Goal: Ask a question: Seek information or help from site administrators or community

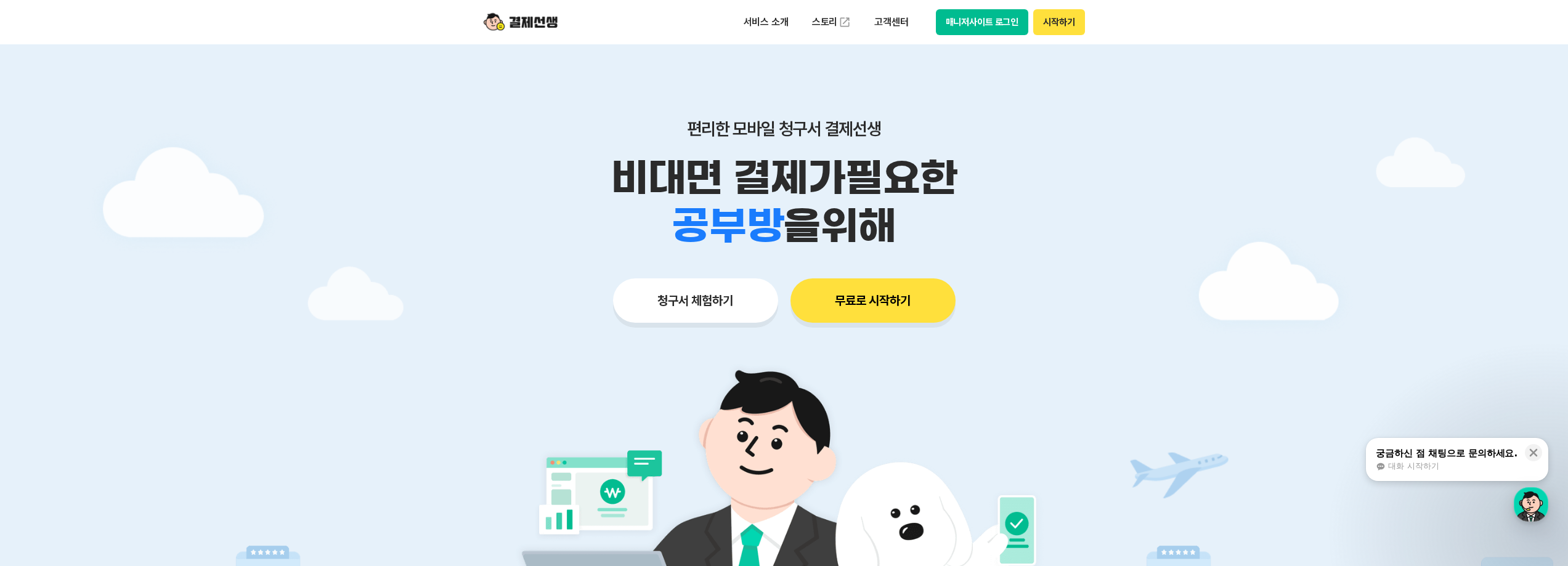
click at [990, 19] on button "매니저사이트 로그인" at bounding box center [983, 22] width 93 height 26
click at [883, 21] on p "고객센터" at bounding box center [891, 22] width 51 height 22
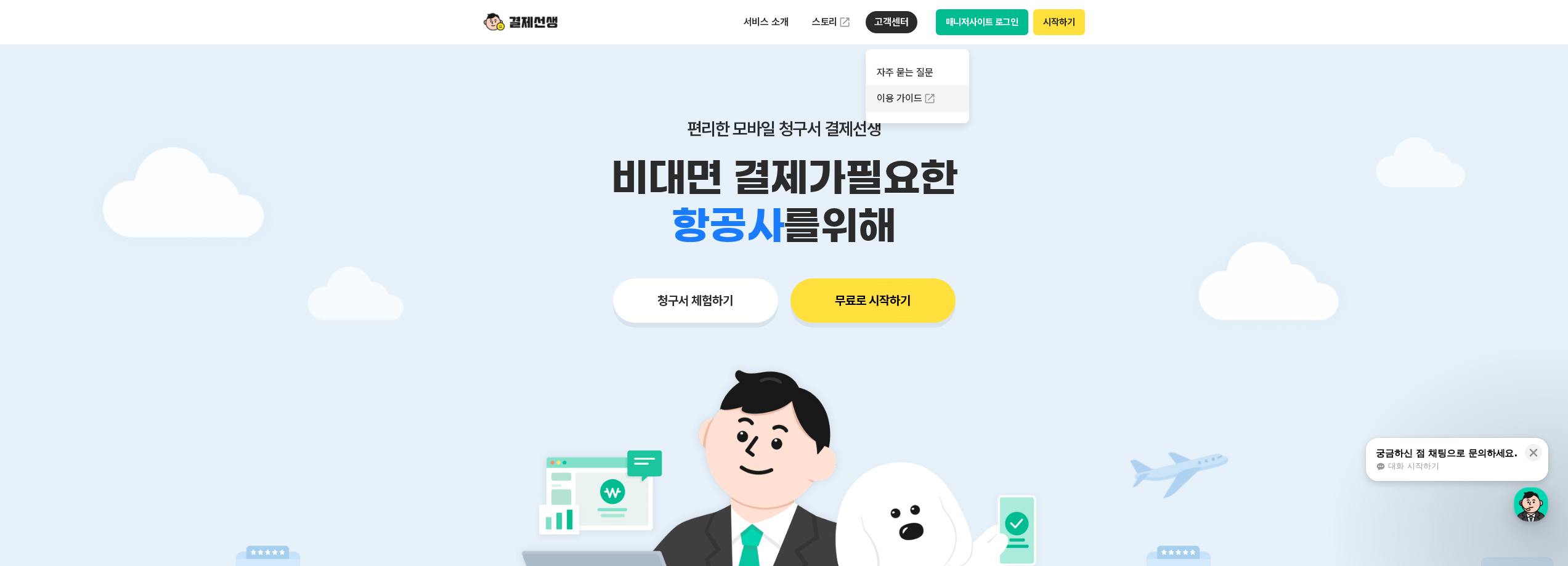
click at [906, 99] on link "이용 가이드" at bounding box center [917, 98] width 104 height 27
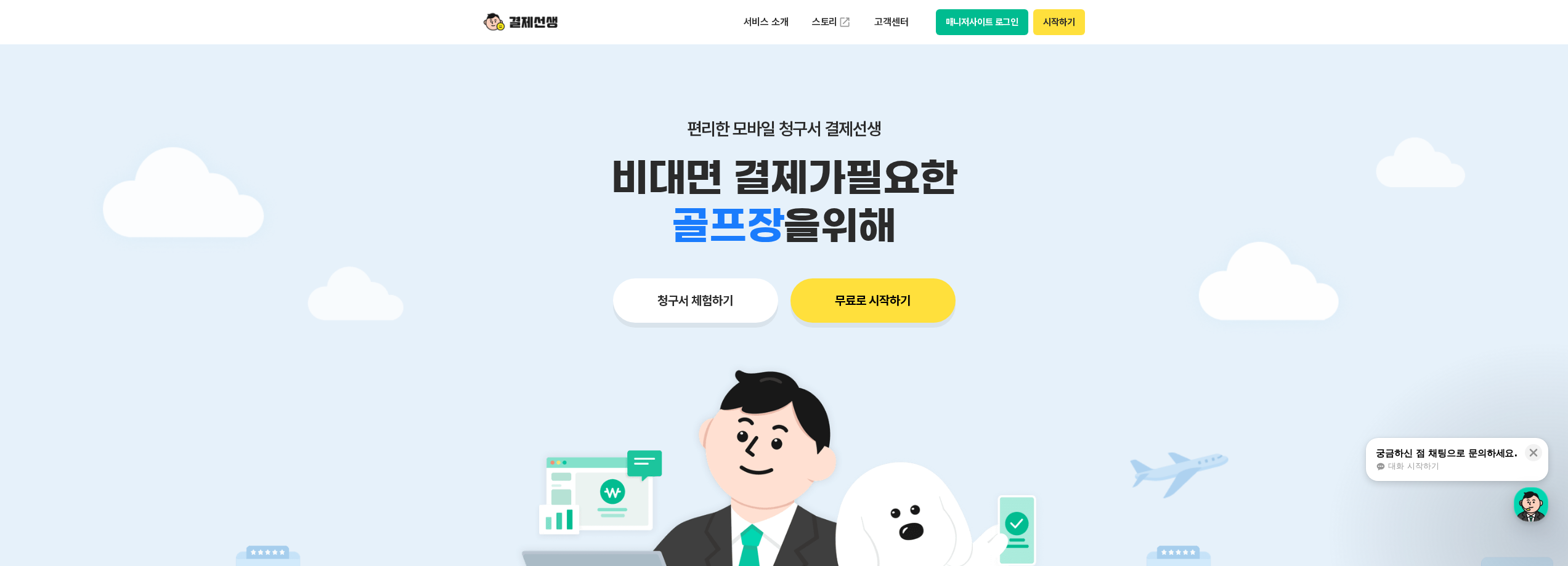
click at [1430, 468] on span "대화 시작하기" at bounding box center [1413, 467] width 50 height 11
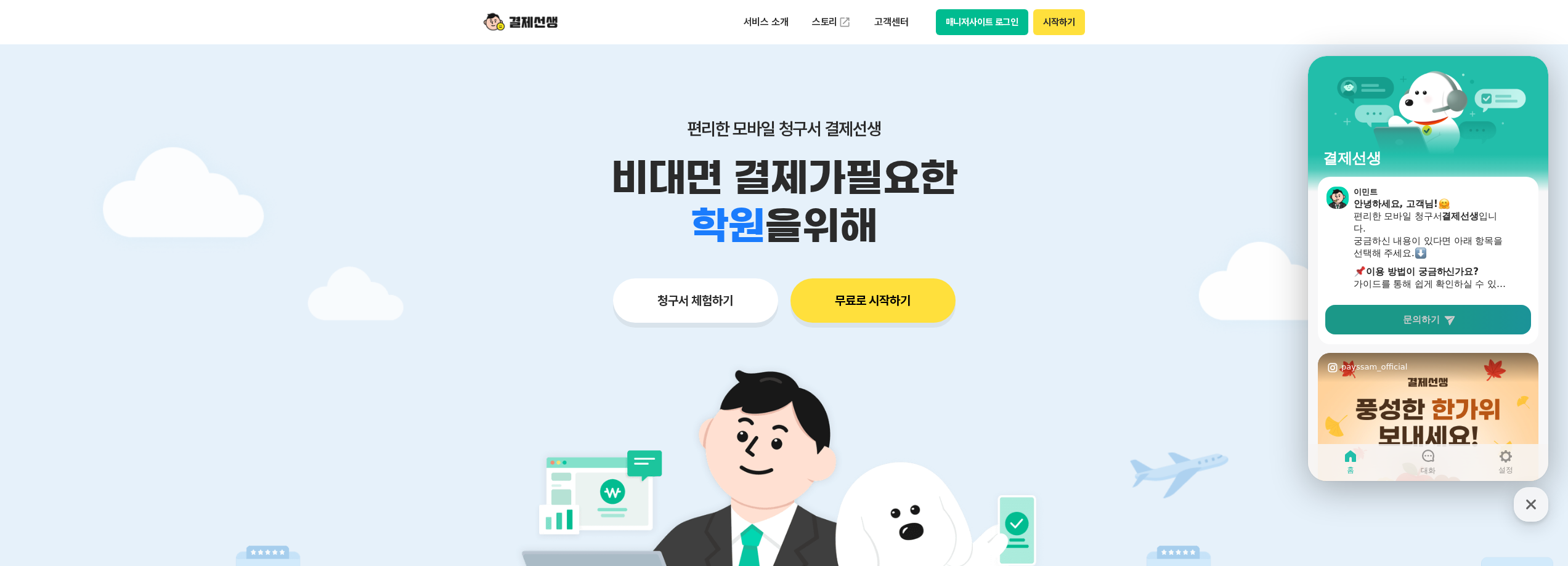
click at [1398, 323] on link "문의하기" at bounding box center [1428, 319] width 206 height 30
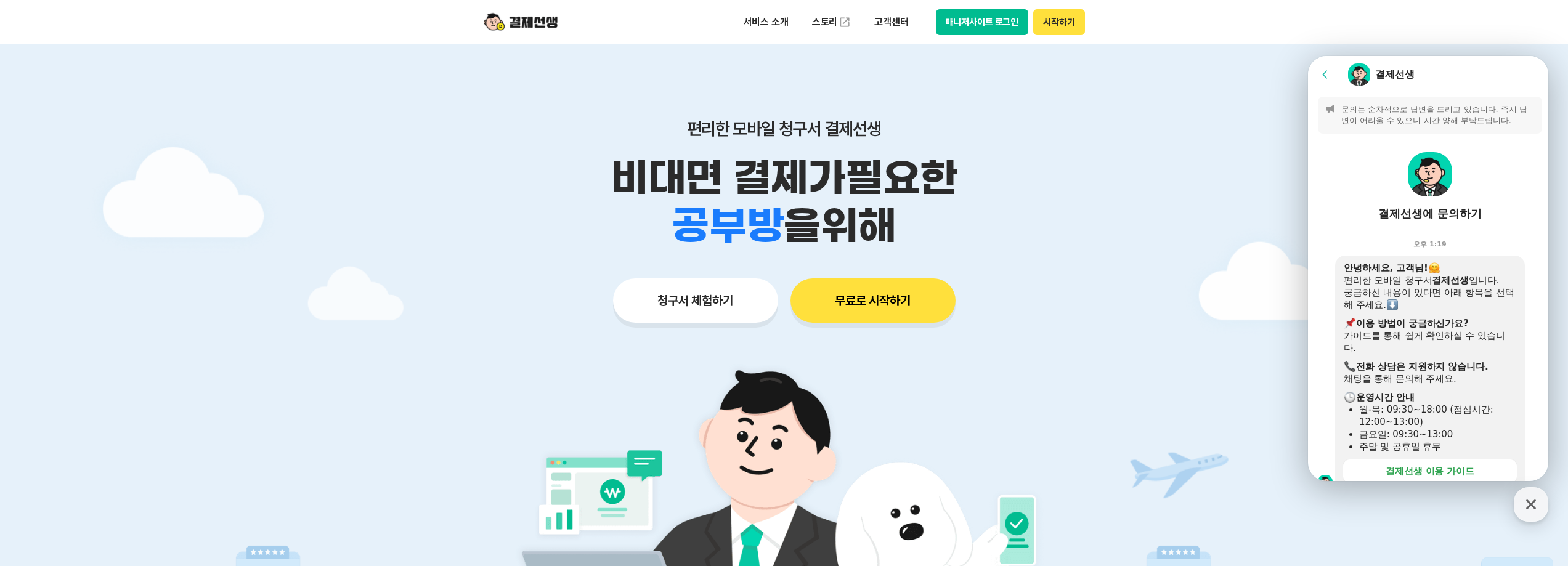
click at [1464, 396] on div "​ 운영시간 안내" at bounding box center [1430, 397] width 172 height 13
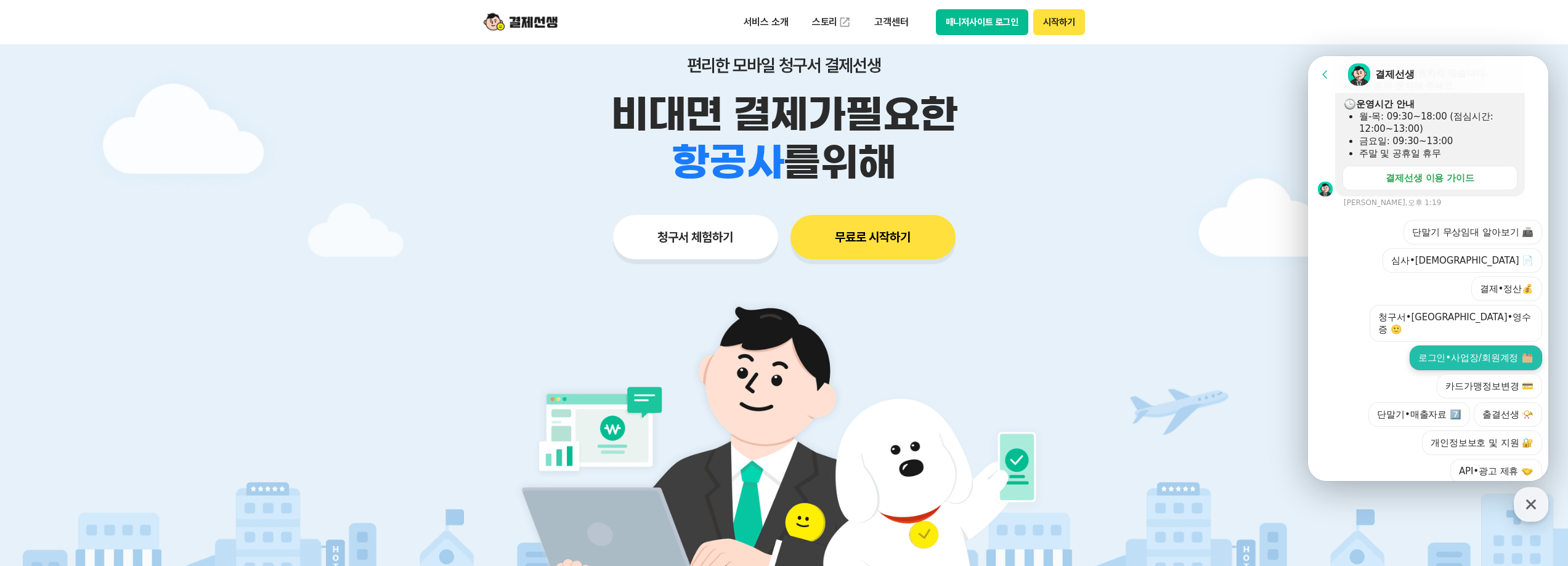
scroll to position [185, 0]
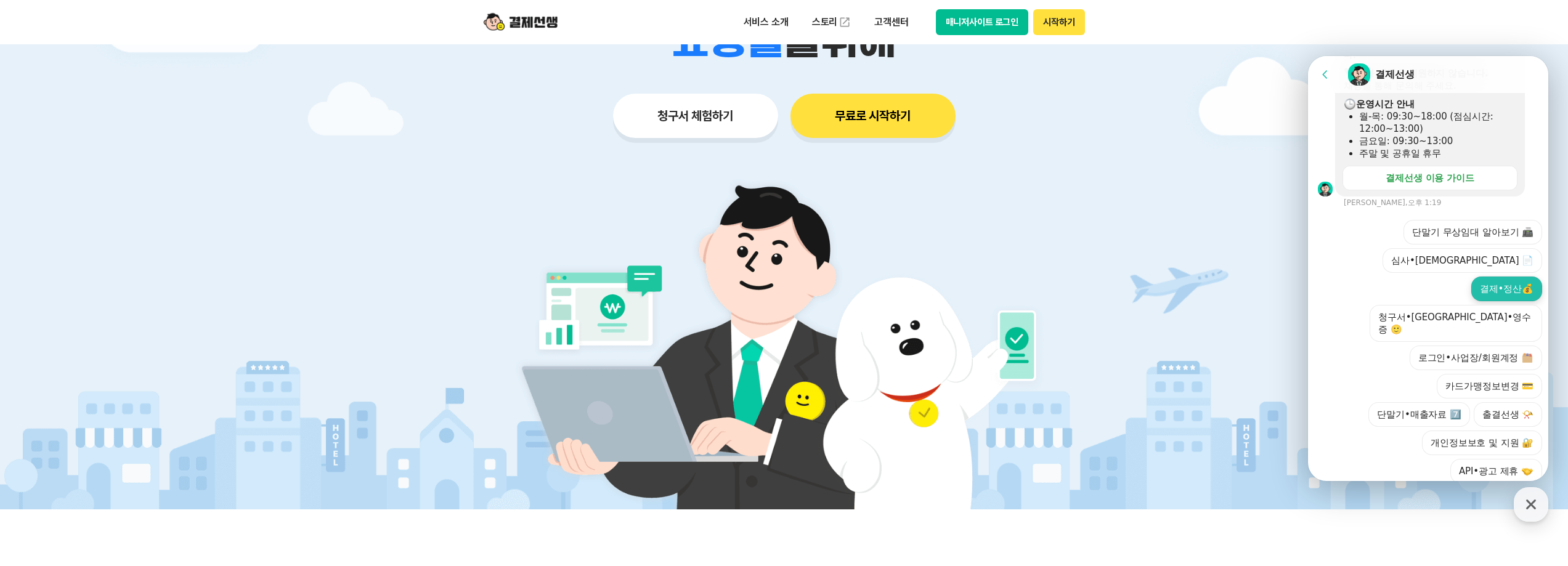
click at [1474, 277] on button "결제•정산💰" at bounding box center [1507, 289] width 71 height 25
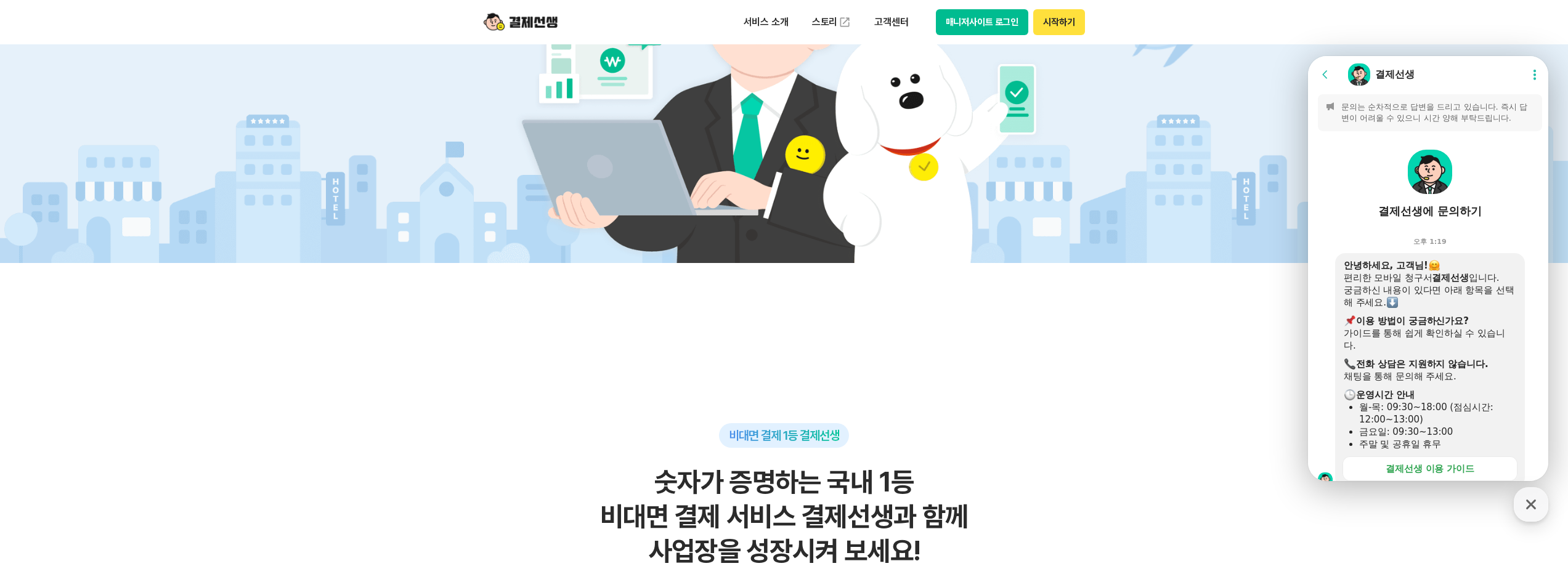
scroll to position [0, 0]
click at [1445, 174] on img at bounding box center [1430, 174] width 45 height 45
click at [1429, 177] on img at bounding box center [1430, 174] width 45 height 45
click at [1422, 118] on p "문의는 순차적으로 답변을 드리고 있습니다. 즉시 답변이 어려울 수 있으니 시간 양해 부탁드립니다." at bounding box center [1438, 115] width 194 height 22
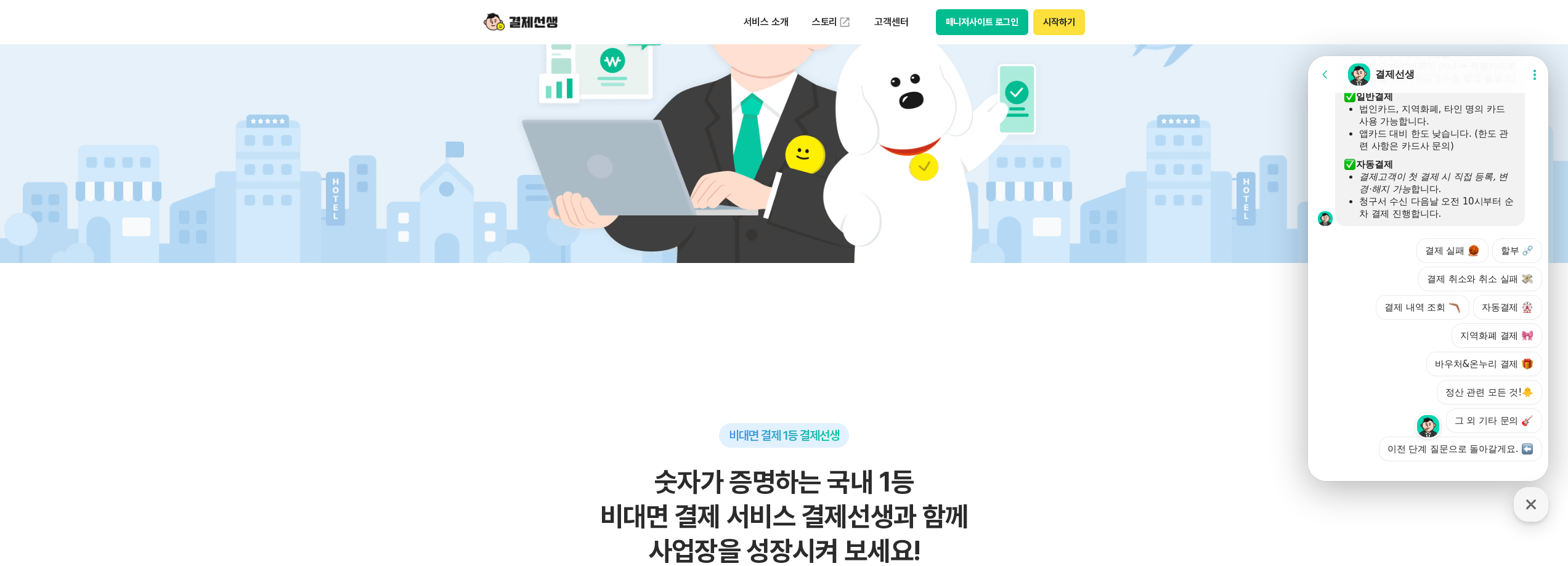
scroll to position [567, 0]
click at [1482, 411] on button "그 외 기타 문의" at bounding box center [1494, 418] width 96 height 25
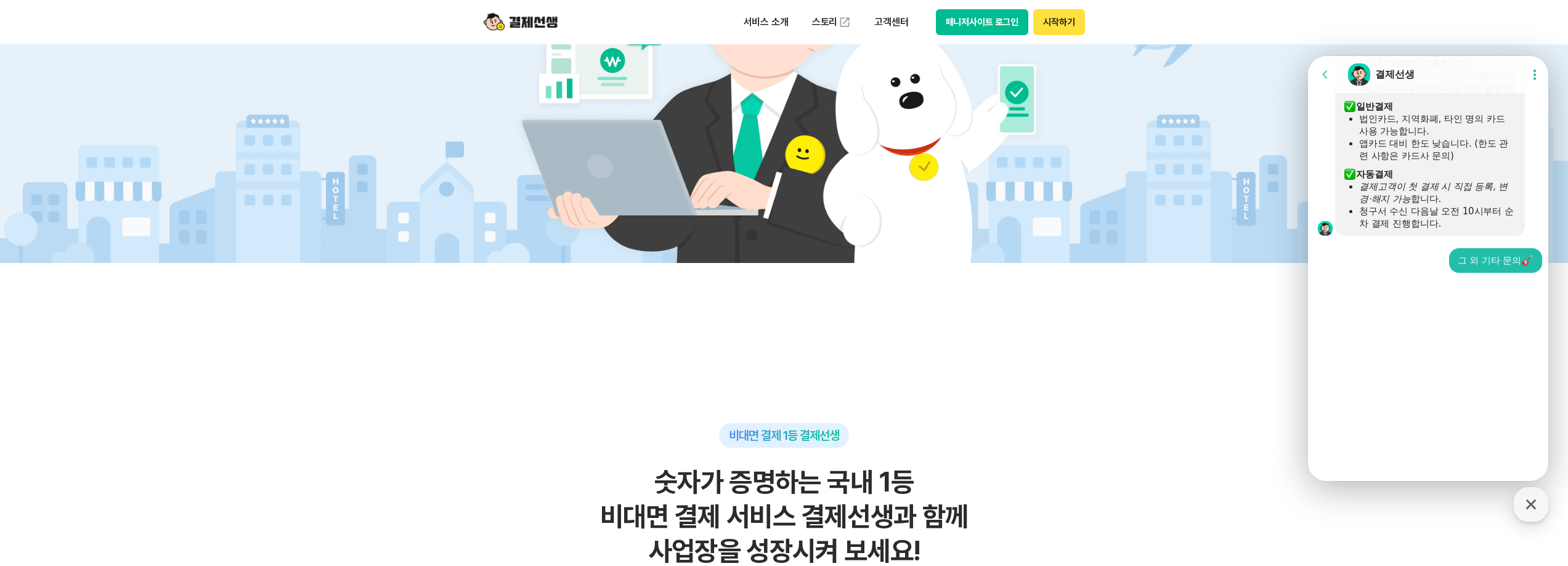
scroll to position [397, 0]
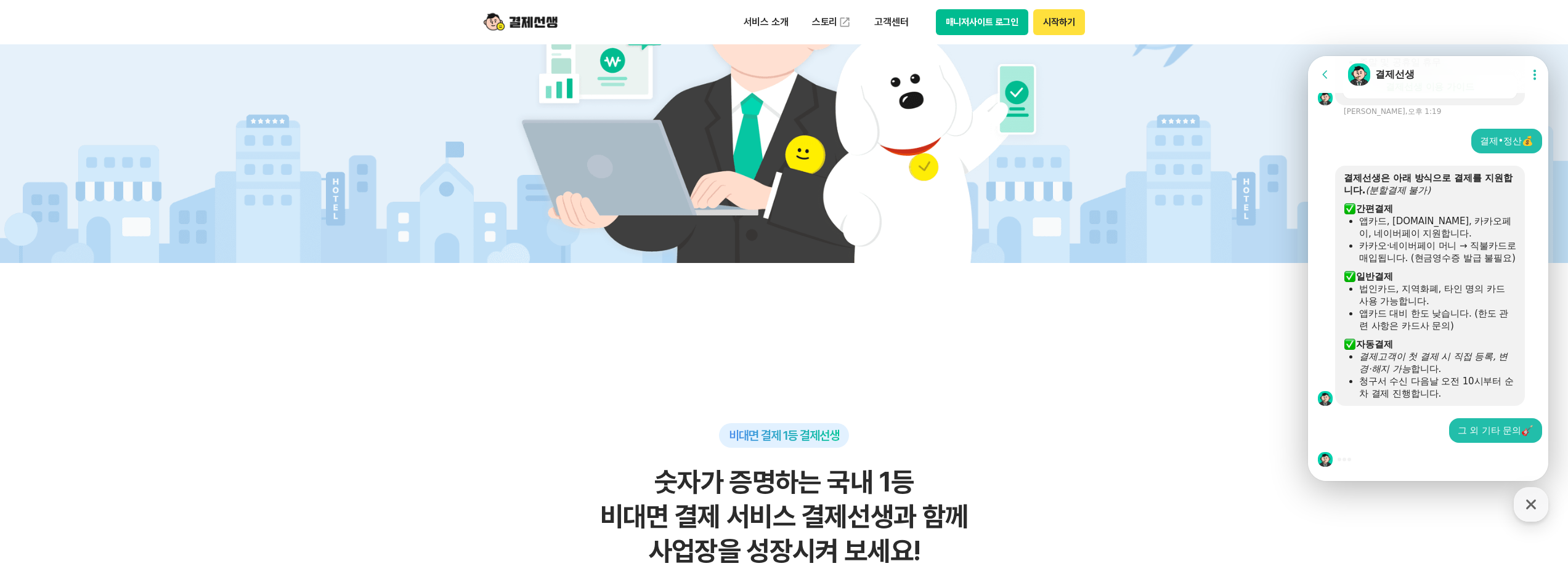
click at [1528, 432] on img at bounding box center [1528, 431] width 11 height 11
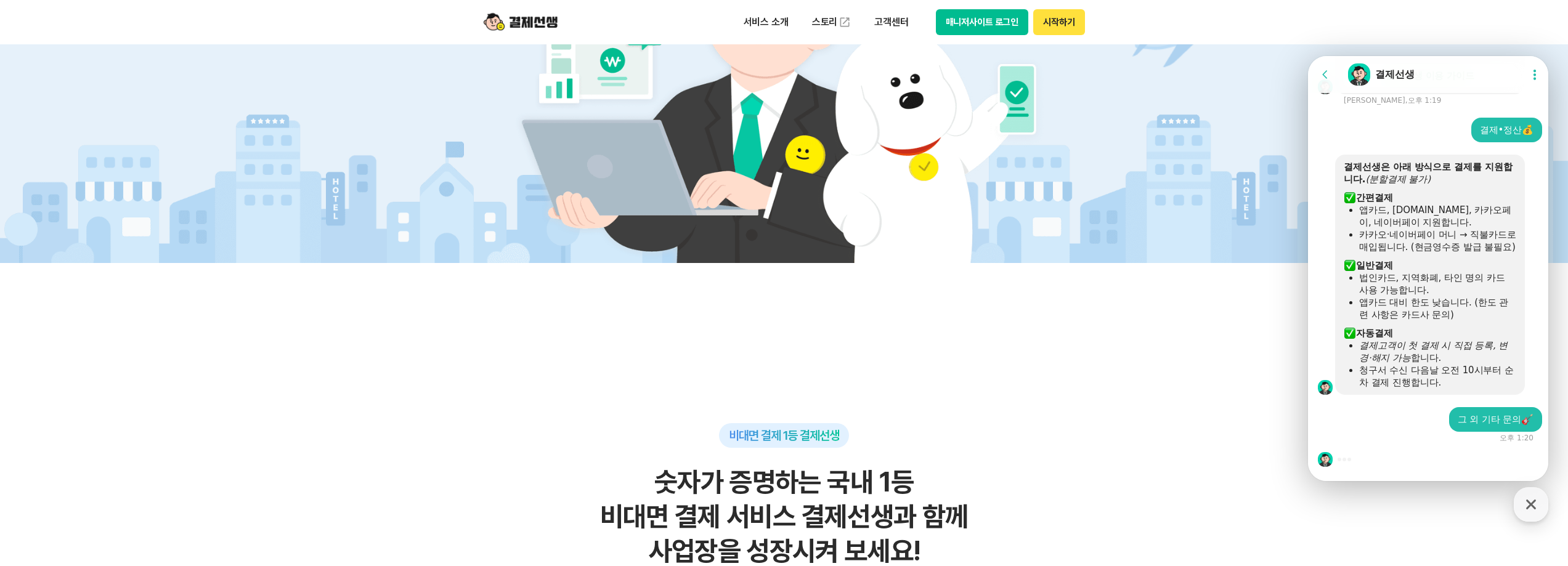
click at [1527, 432] on div "그 외 기타 문의" at bounding box center [1496, 419] width 93 height 25
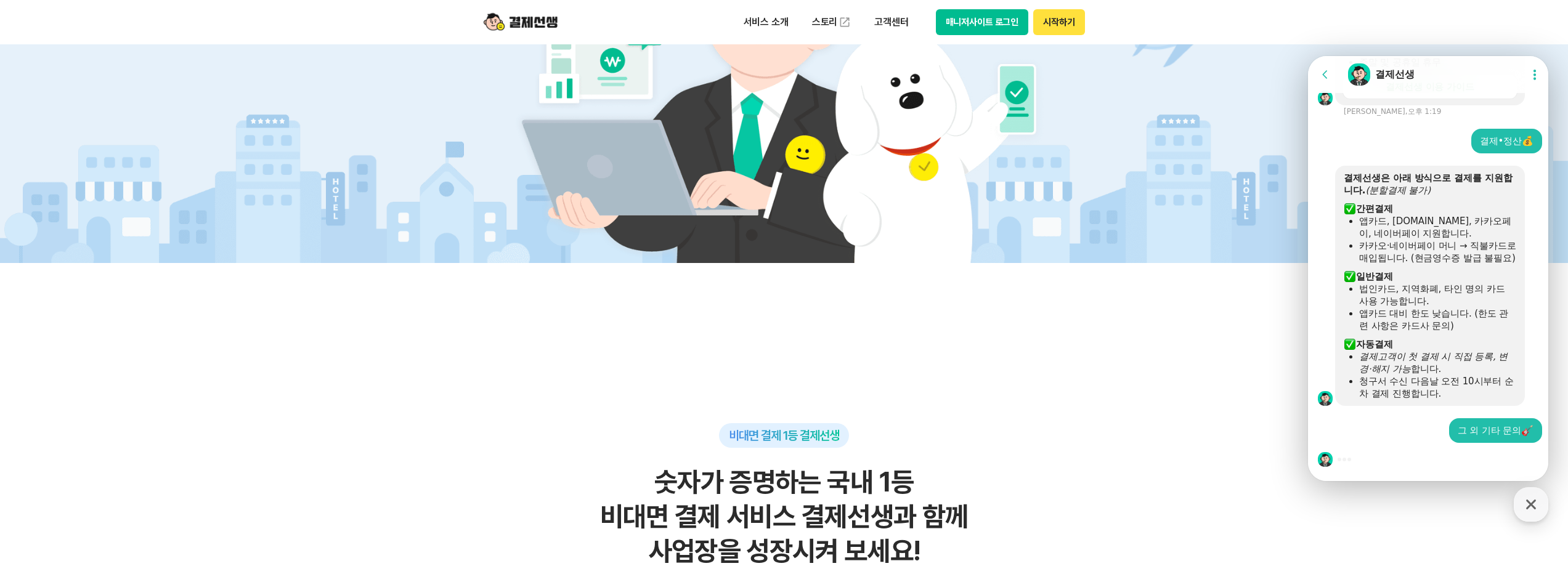
drag, startPoint x: 1359, startPoint y: 456, endPoint x: 1346, endPoint y: 463, distance: 14.8
click at [1358, 456] on div at bounding box center [1430, 459] width 244 height 33
drag, startPoint x: 1345, startPoint y: 463, endPoint x: 1358, endPoint y: 464, distance: 13.0
click at [1347, 462] on div at bounding box center [1430, 459] width 244 height 33
click at [1358, 463] on div at bounding box center [1430, 459] width 244 height 33
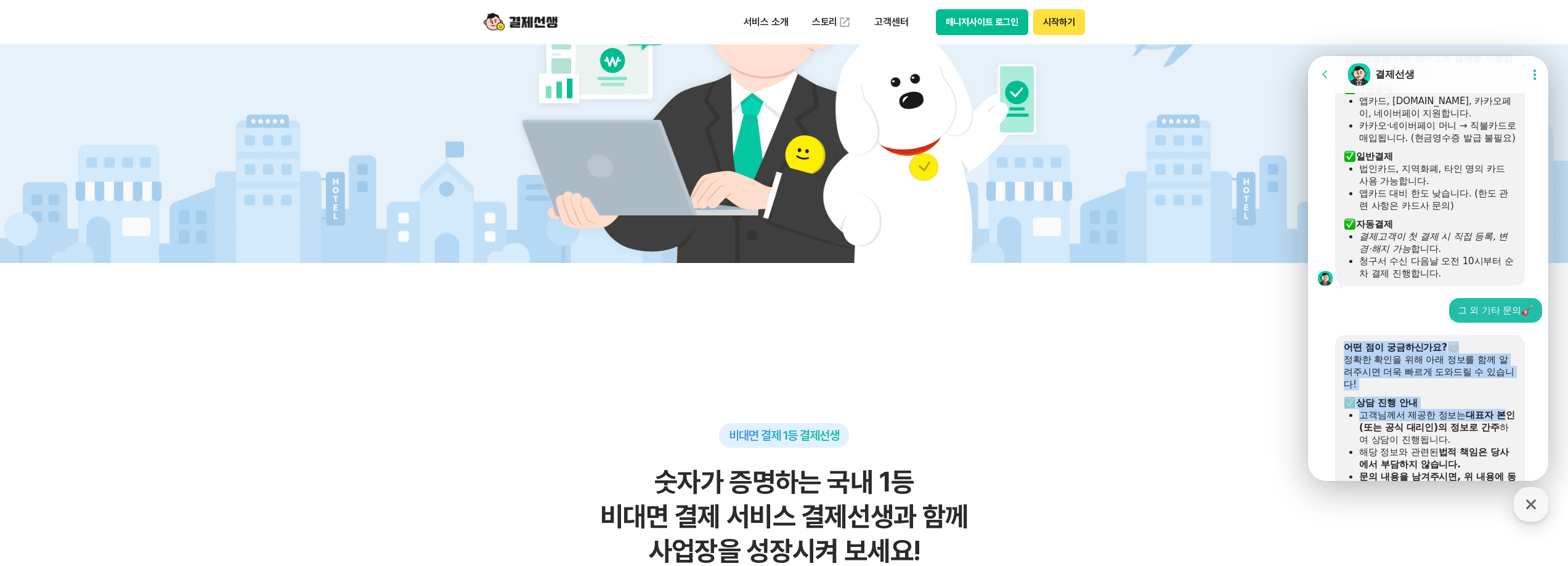
drag, startPoint x: 1357, startPoint y: 462, endPoint x: 1364, endPoint y: 460, distance: 7.3
click at [1359, 461] on div "어떤 점이 궁금하신가요? 정확한 확인을 위해 아래 정보를 함께 알려주시면 더욱 빠르게 도와드릴 수 있습니다! ​ 상담 진행 안내 고객님께서 제…" at bounding box center [1430, 437] width 172 height 191
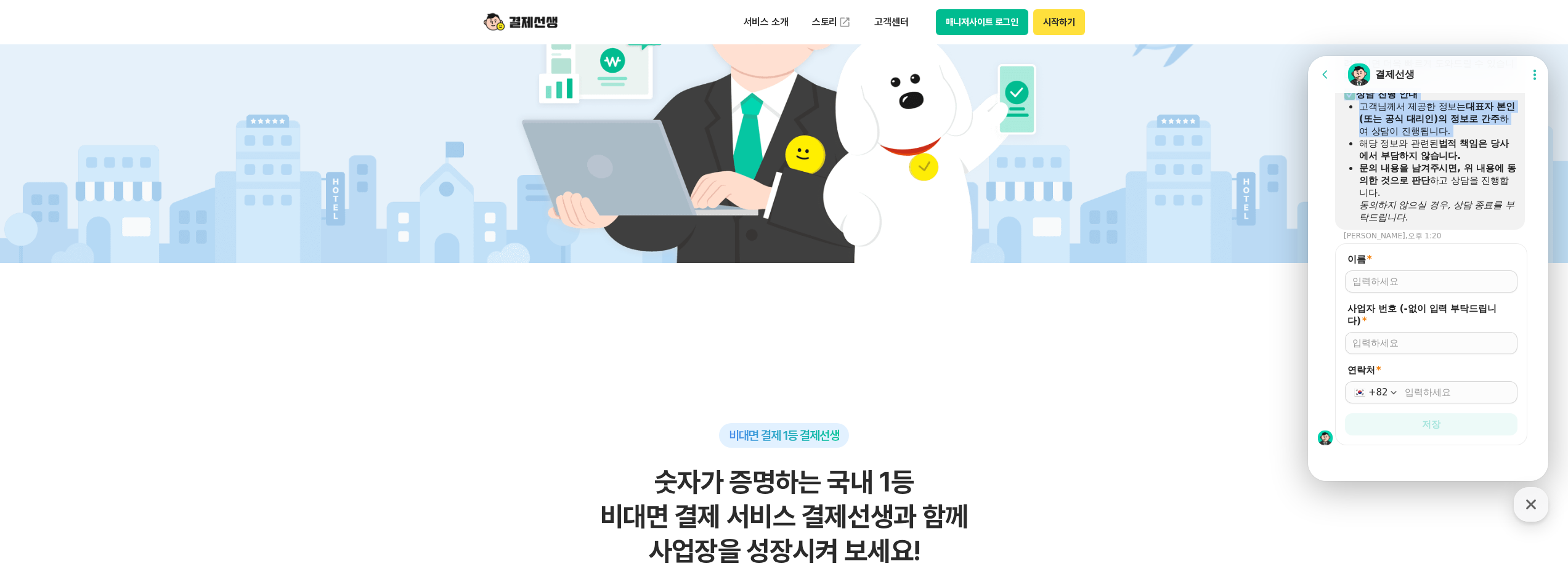
scroll to position [818, 0]
click at [1410, 285] on input "이름 *" at bounding box center [1431, 279] width 158 height 13
type input "d"
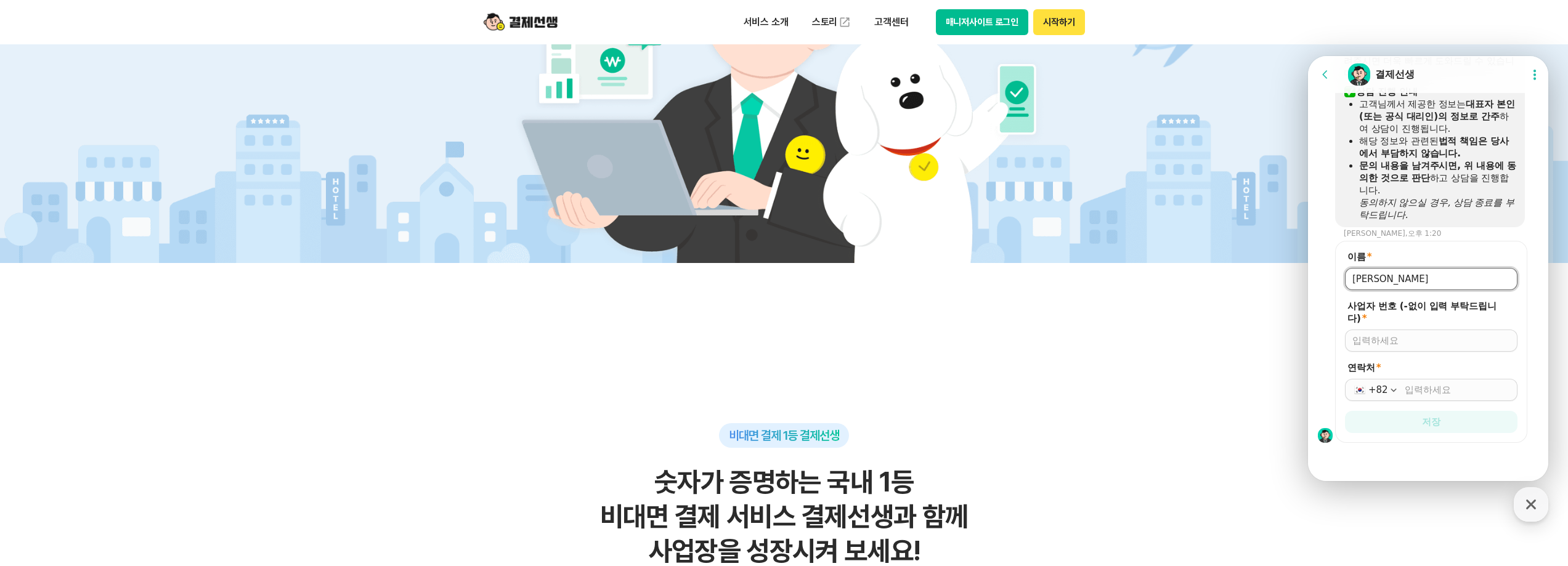
type input "[PERSON_NAME]"
click at [1377, 341] on input "사업자 번호 (-없이 입력 부탁드립니다) *" at bounding box center [1431, 341] width 158 height 13
type input "4909601845"
click at [1411, 382] on div "+82" at bounding box center [1431, 389] width 172 height 22
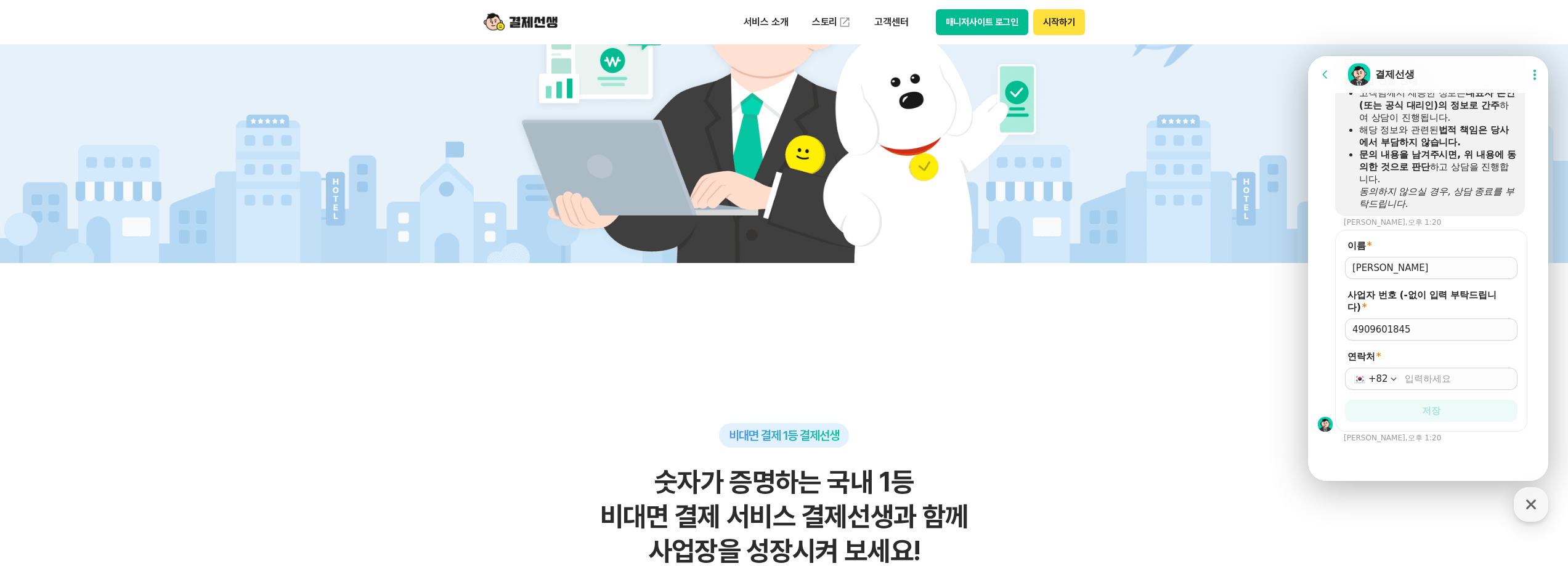
drag, startPoint x: 1418, startPoint y: 388, endPoint x: 1421, endPoint y: 380, distance: 8.5
click at [1418, 388] on div "+82" at bounding box center [1431, 379] width 172 height 22
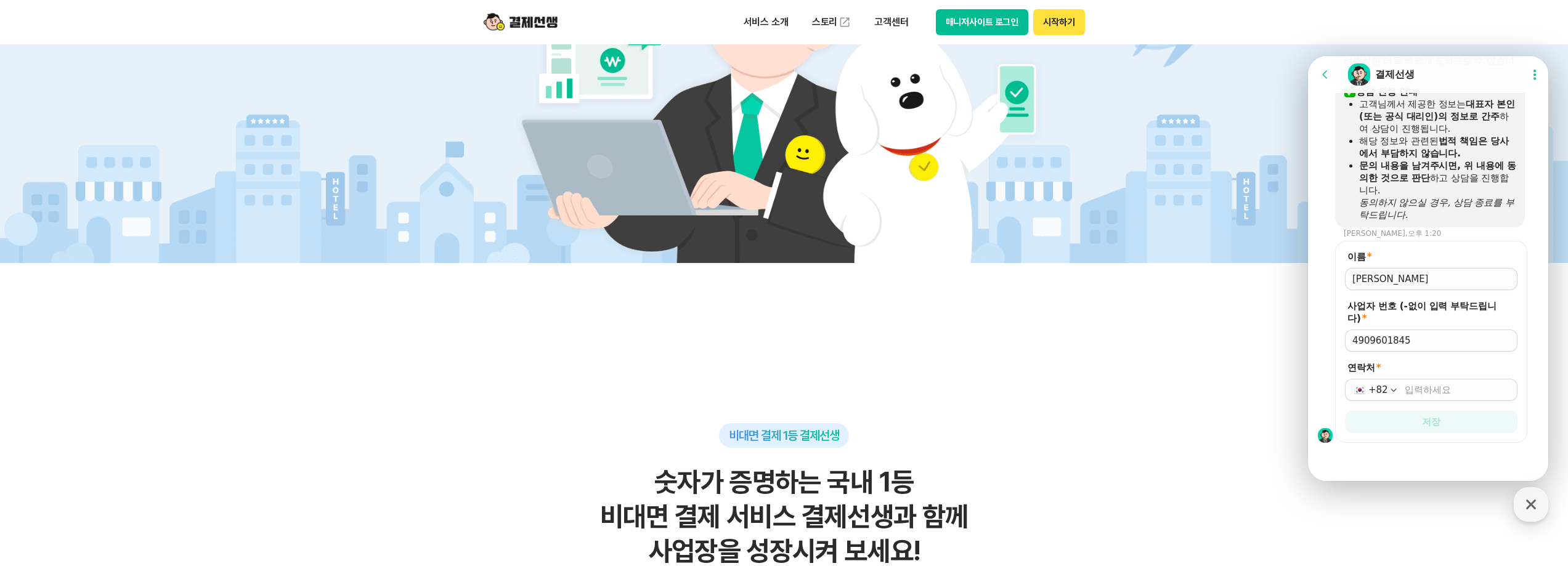
click at [1421, 380] on div "+82" at bounding box center [1431, 389] width 172 height 22
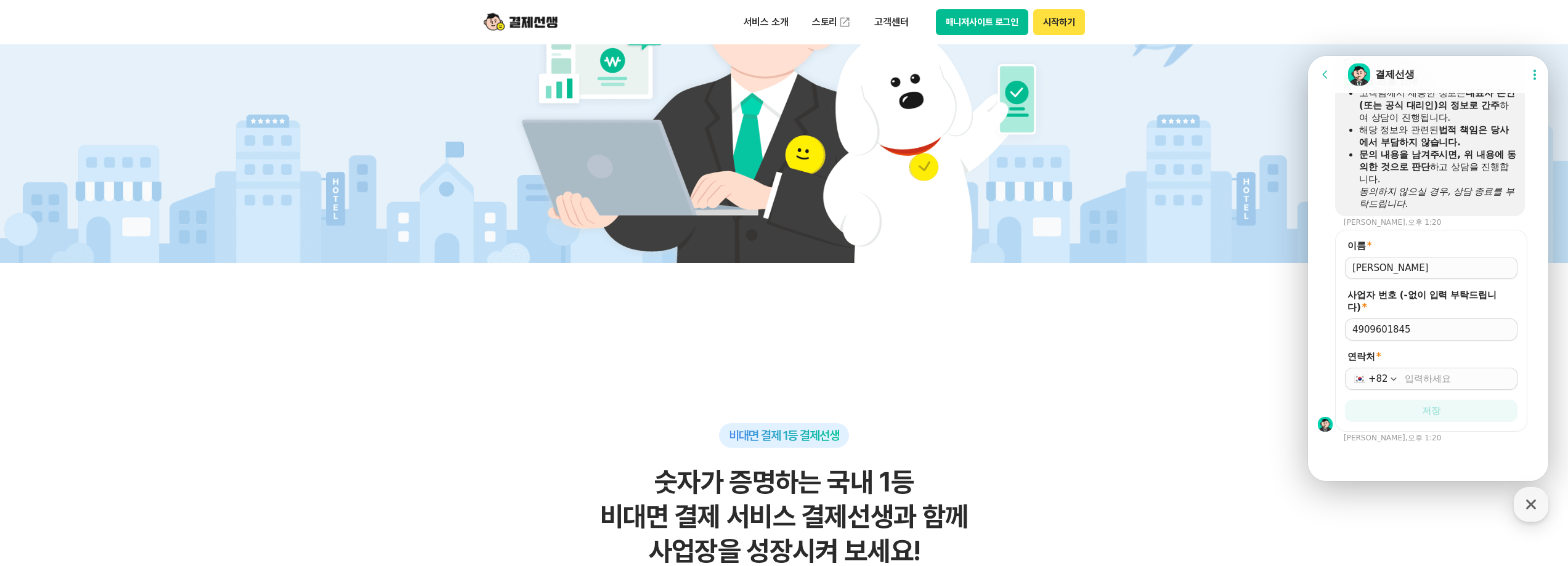
scroll to position [828, 0]
click at [1430, 380] on input "연락처 *" at bounding box center [1457, 379] width 105 height 13
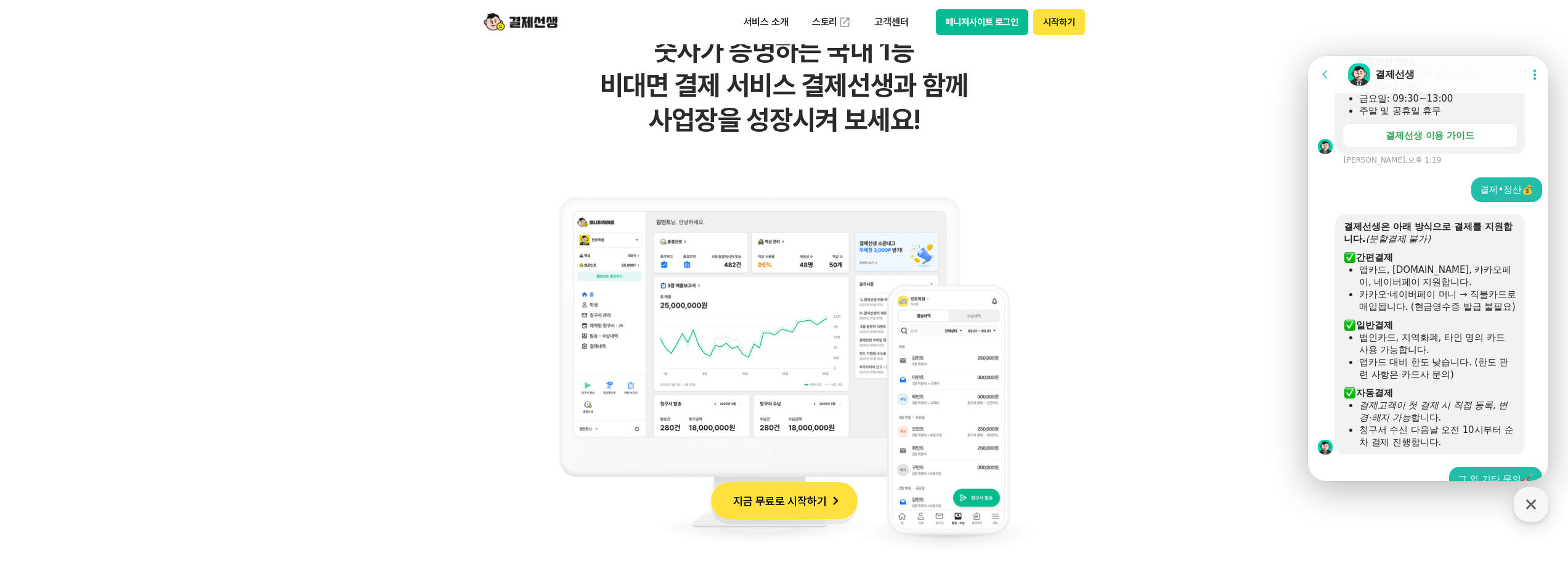
scroll to position [521, 0]
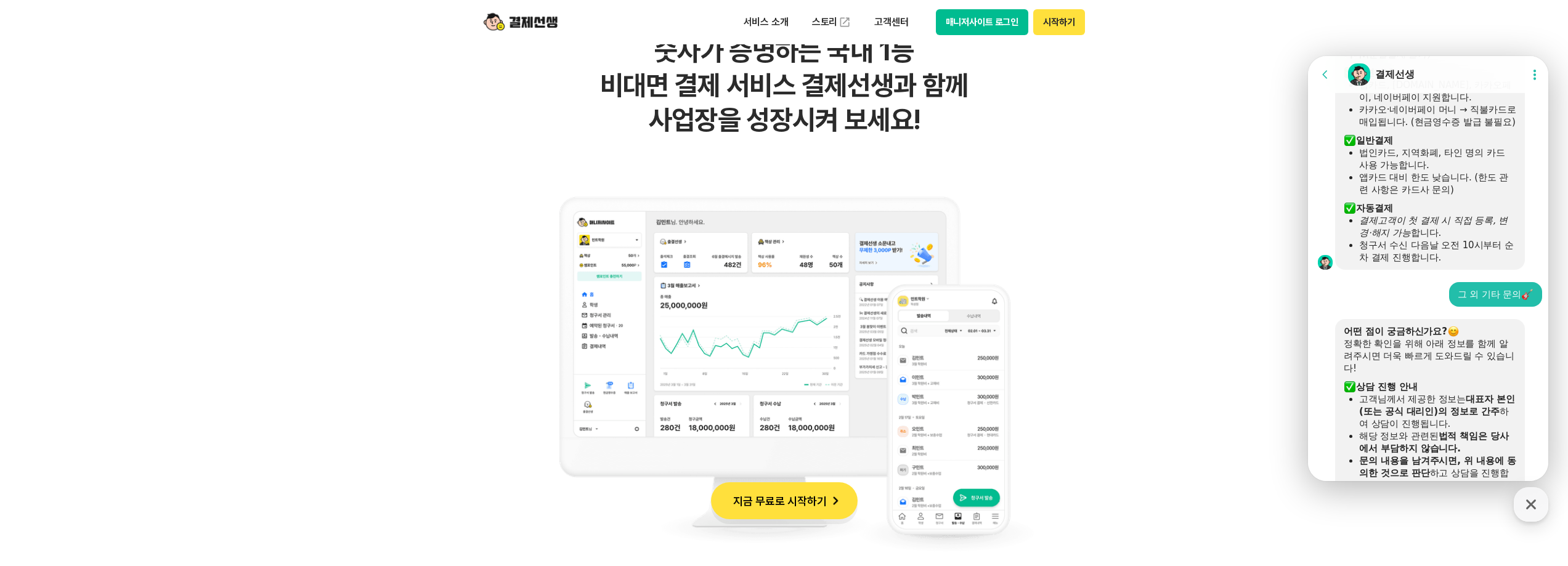
type input "[PHONE_NUMBER]"
click at [1402, 337] on b "어떤 점이 궁금하신가요?" at bounding box center [1396, 331] width 104 height 11
drag, startPoint x: 1370, startPoint y: 367, endPoint x: 1370, endPoint y: 377, distance: 10.0
click at [1370, 367] on div "정확한 확인을 위해 아래 정보를 함께 알려주시면 더욱 빠르게 도와드릴 수 있습니다!" at bounding box center [1430, 356] width 172 height 37
drag, startPoint x: 1370, startPoint y: 382, endPoint x: 1345, endPoint y: 360, distance: 33.3
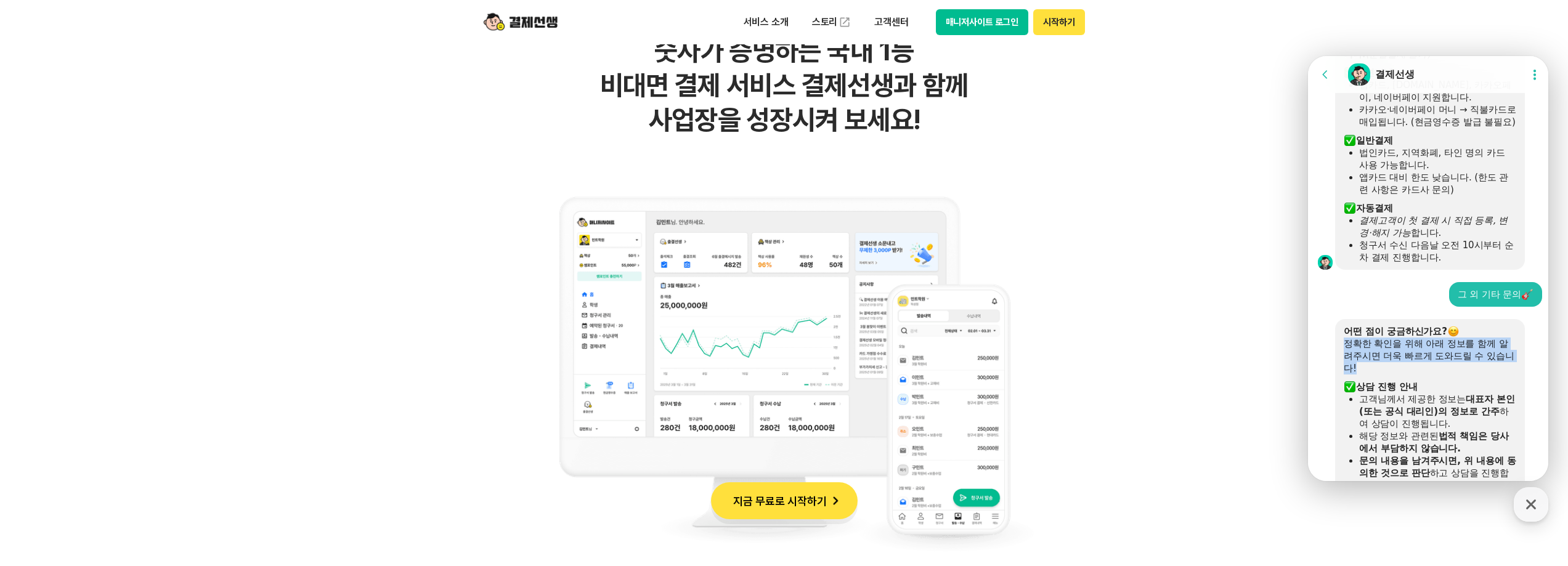
click at [1345, 360] on div "정확한 확인을 위해 아래 정보를 함께 알려주시면 더욱 빠르게 도와드릴 수 있습니다!" at bounding box center [1430, 356] width 172 height 37
click at [1447, 374] on div "정확한 확인을 위해 아래 정보를 함께 알려주시면 더욱 빠르게 도와드릴 수 있습니다!" at bounding box center [1430, 356] width 172 height 37
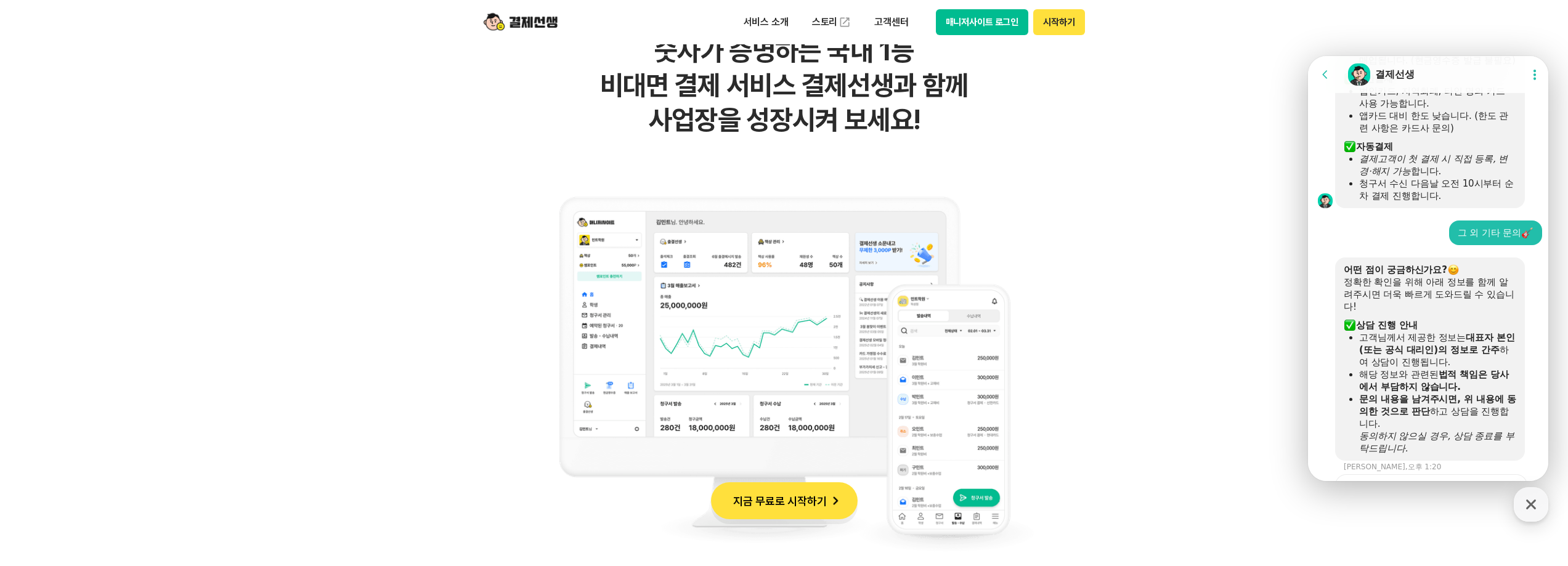
scroll to position [828, 0]
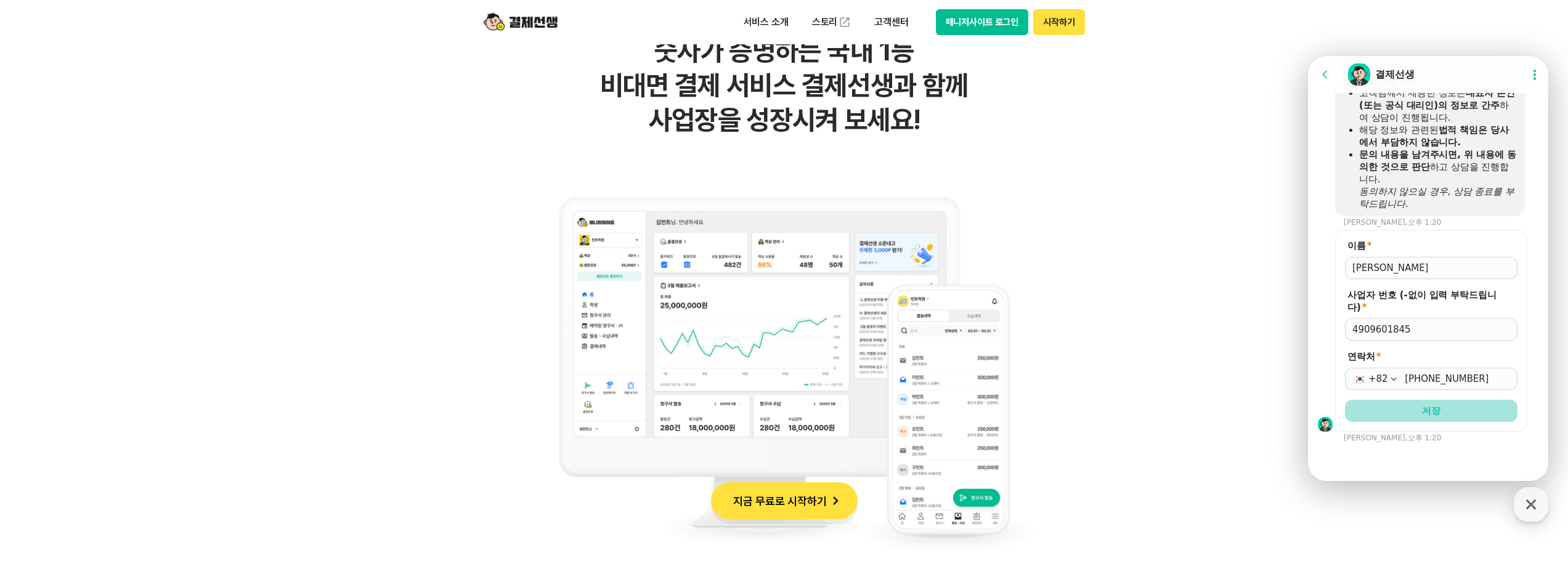
click at [1427, 411] on span "저장" at bounding box center [1431, 411] width 18 height 13
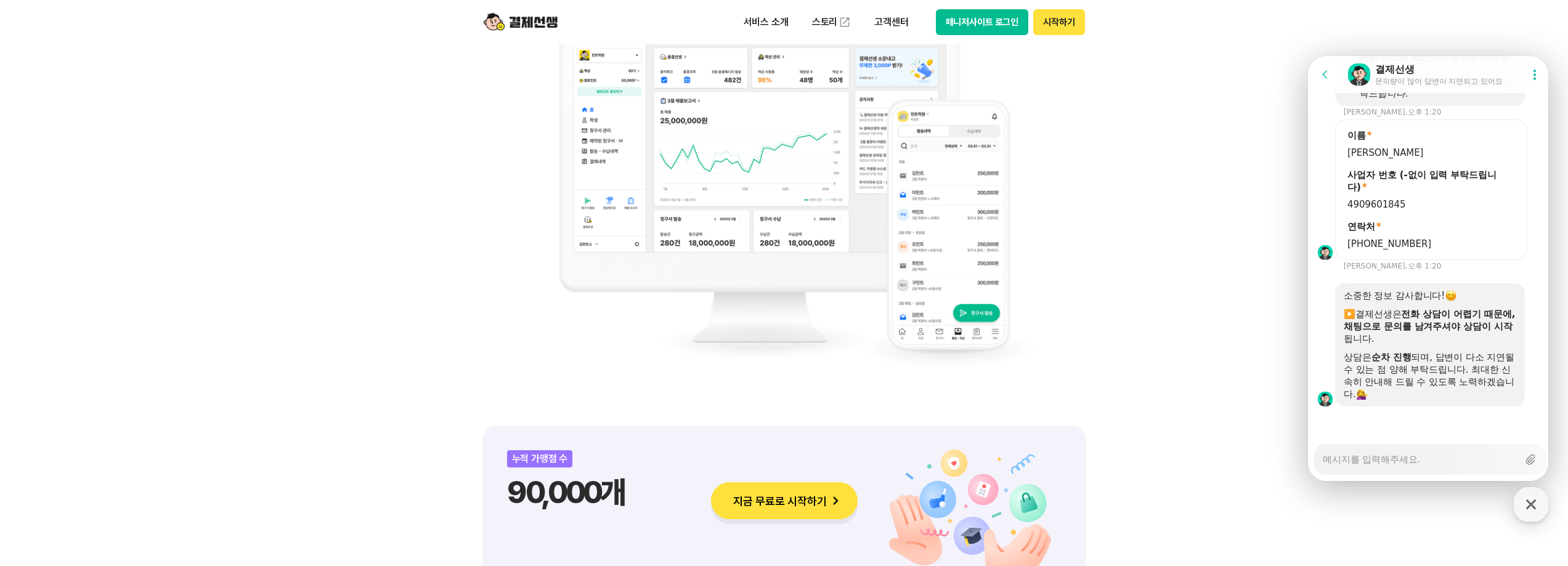
scroll to position [940, 0]
click at [1382, 461] on textarea "Messenger Input Textarea" at bounding box center [1421, 455] width 195 height 21
type textarea "x"
type textarea "ㄱ"
type textarea "x"
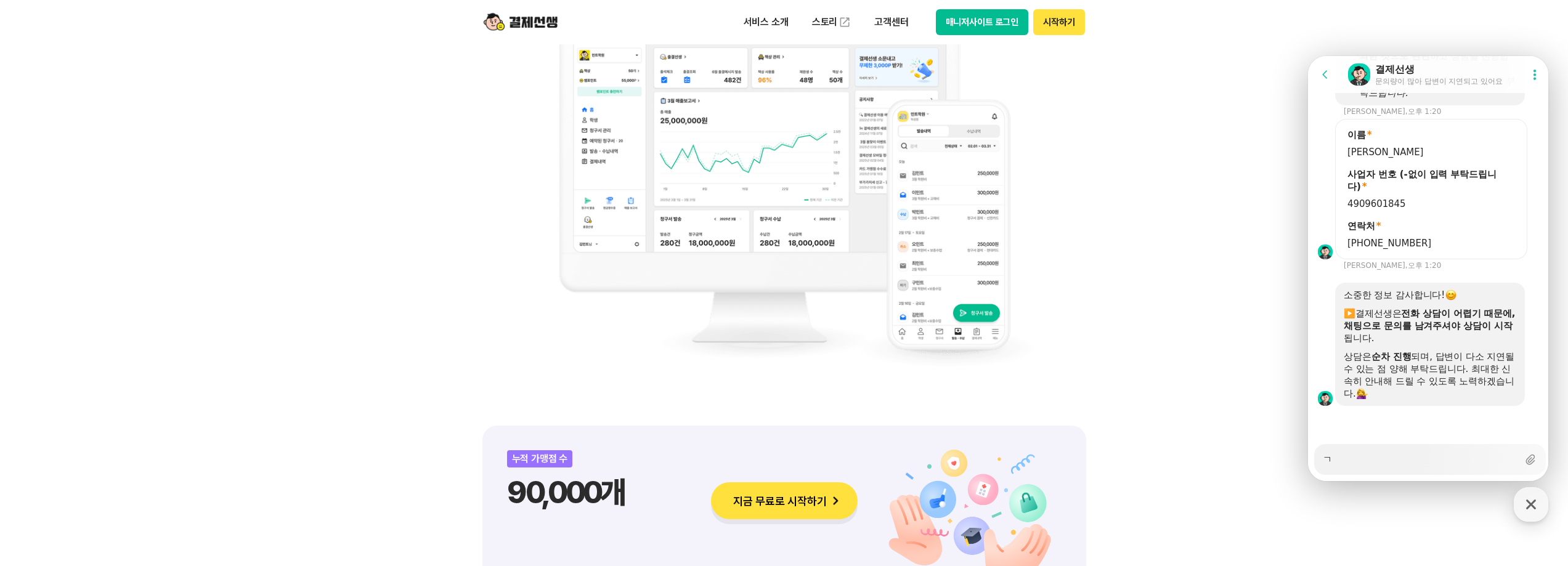
type textarea "겨"
type textarea "x"
type textarea "결"
type textarea "x"
type textarea "결ㅈ"
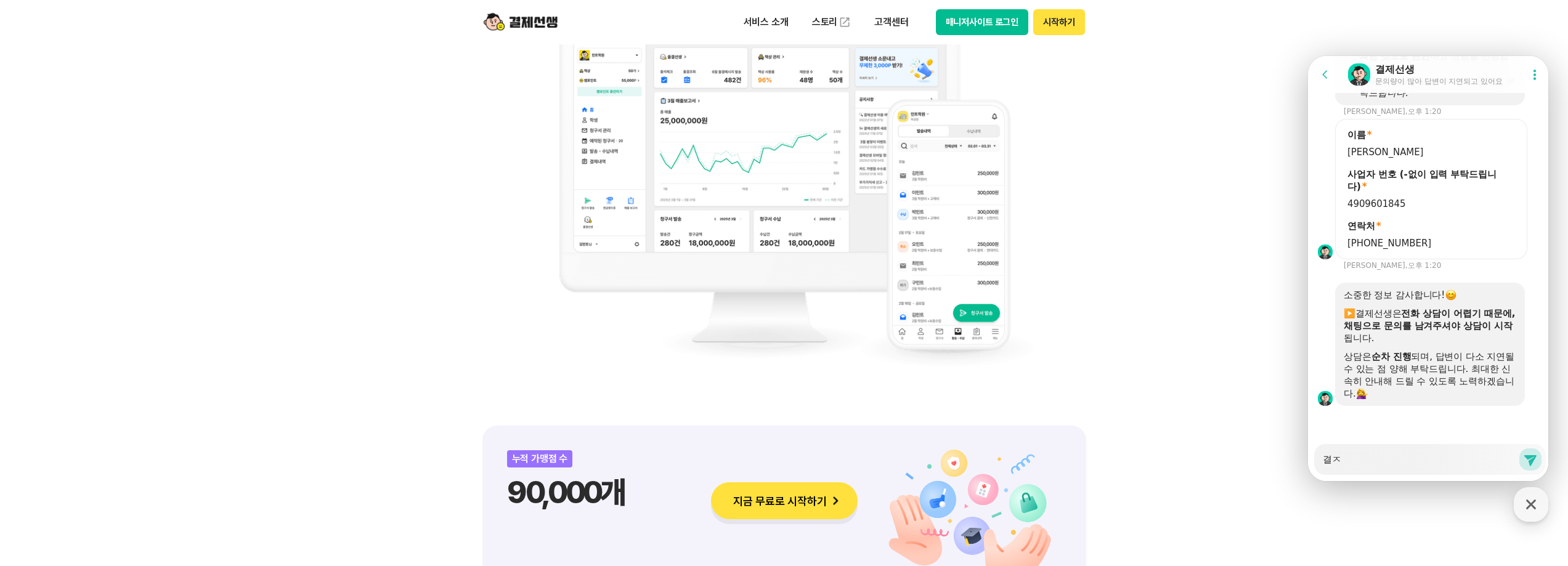
type textarea "x"
type textarea "결제"
type textarea "x"
type textarea "결젯"
type textarea "x"
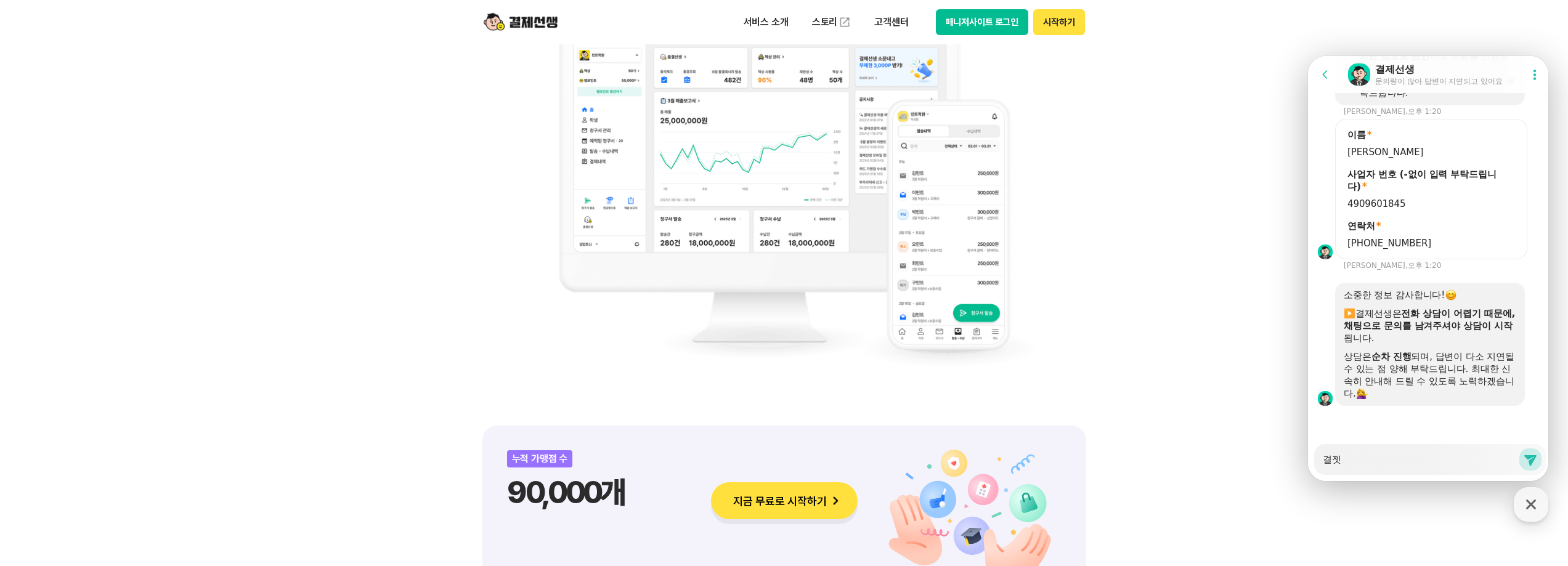
type textarea "결제서"
type textarea "x"
type textarea "결제선ㅅ"
type textarea "x"
type textarea "결제선새"
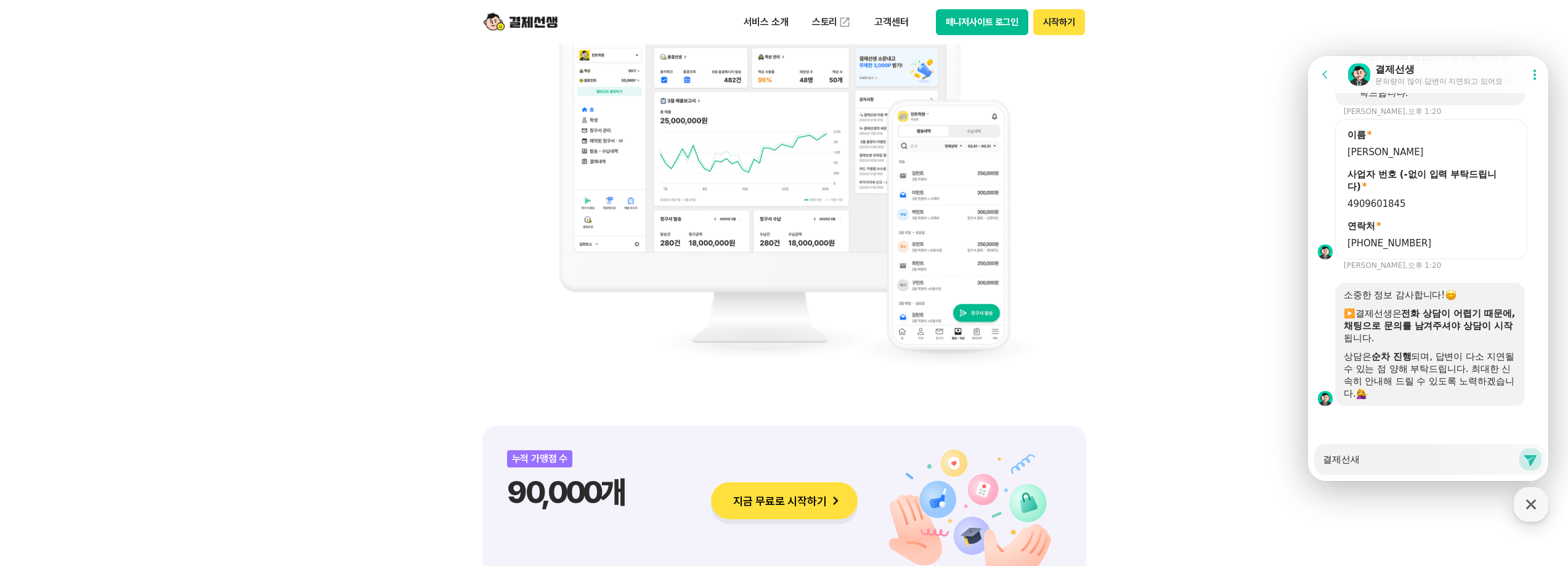
type textarea "x"
type textarea "결제선생"
type textarea "x"
type textarea "결제선생ㅇ"
type textarea "x"
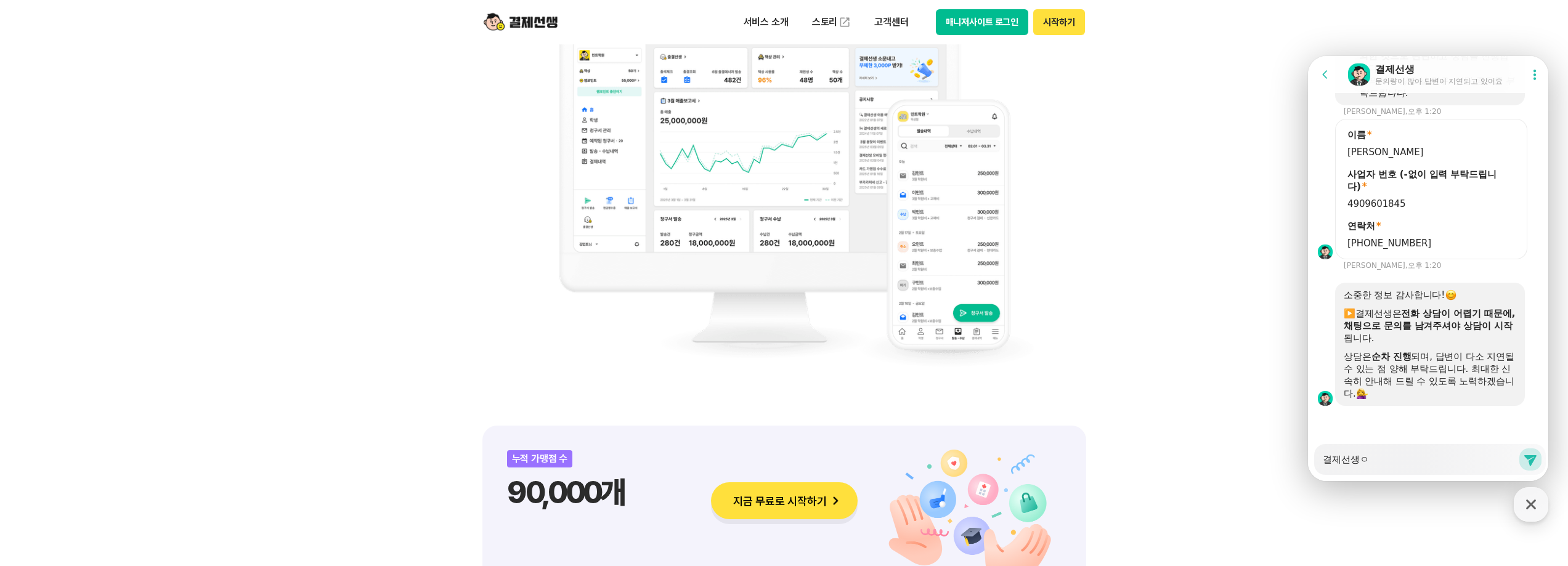
type textarea "결제선생으"
type textarea "x"
type textarea "결제선생을"
type textarea "x"
type textarea "결제선생으로"
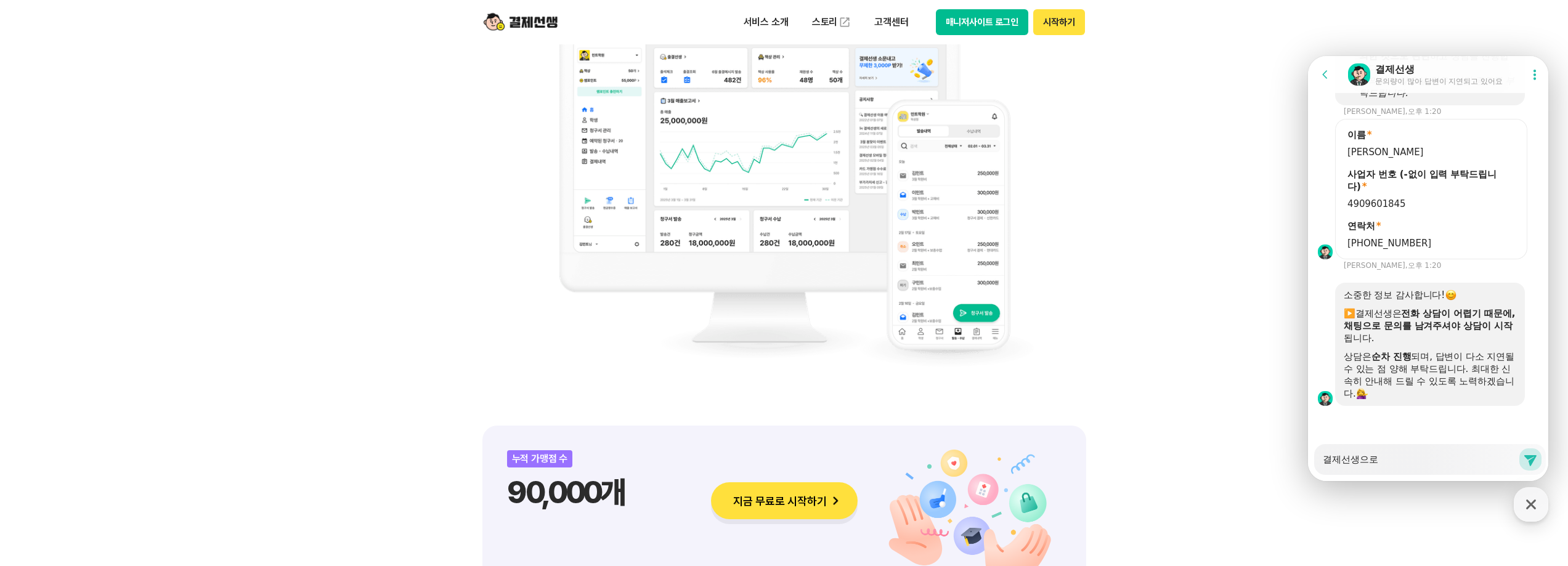
type textarea "x"
type textarea "결제선생으로"
type textarea "x"
type textarea "결제선생으로 겨"
type textarea "x"
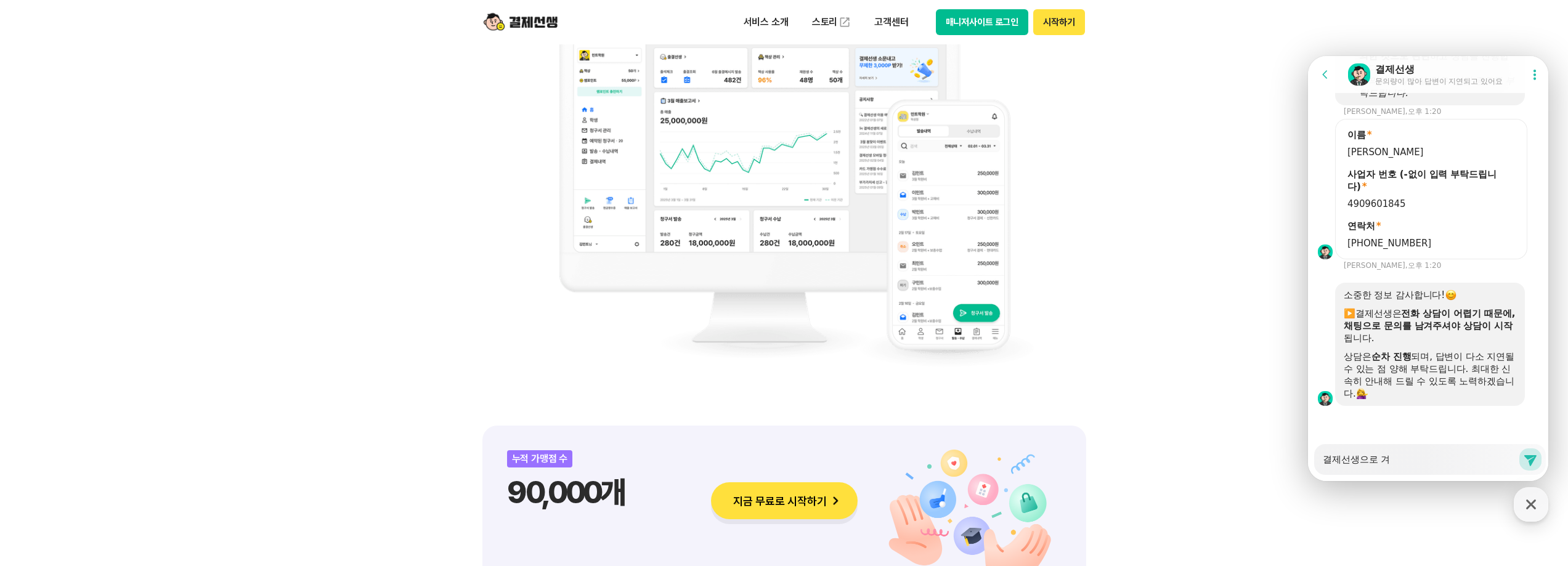
type textarea "결제선생으로 결"
type textarea "x"
type textarea "결제선생으로 결제"
type textarea "x"
type textarea "결제선생으로 결젷"
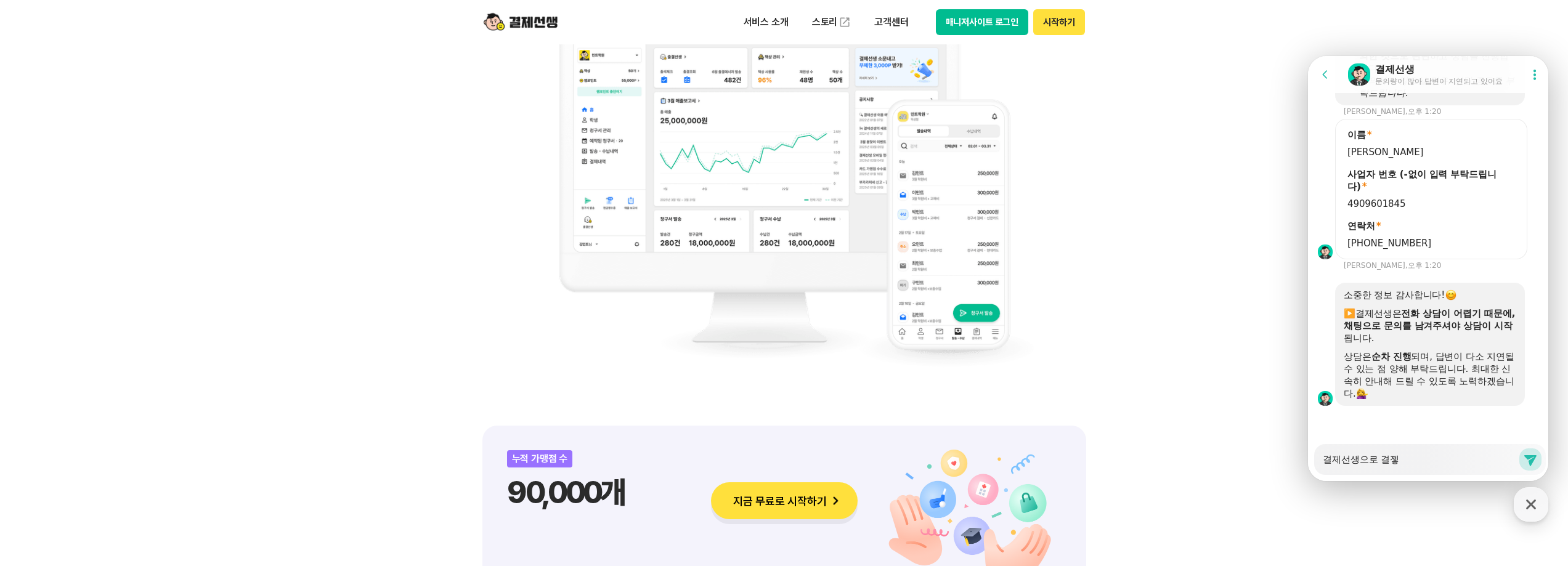
type textarea "x"
type textarea "결제선생으로 결제하"
type textarea "x"
type textarea "결제선생으로 결제한"
type textarea "x"
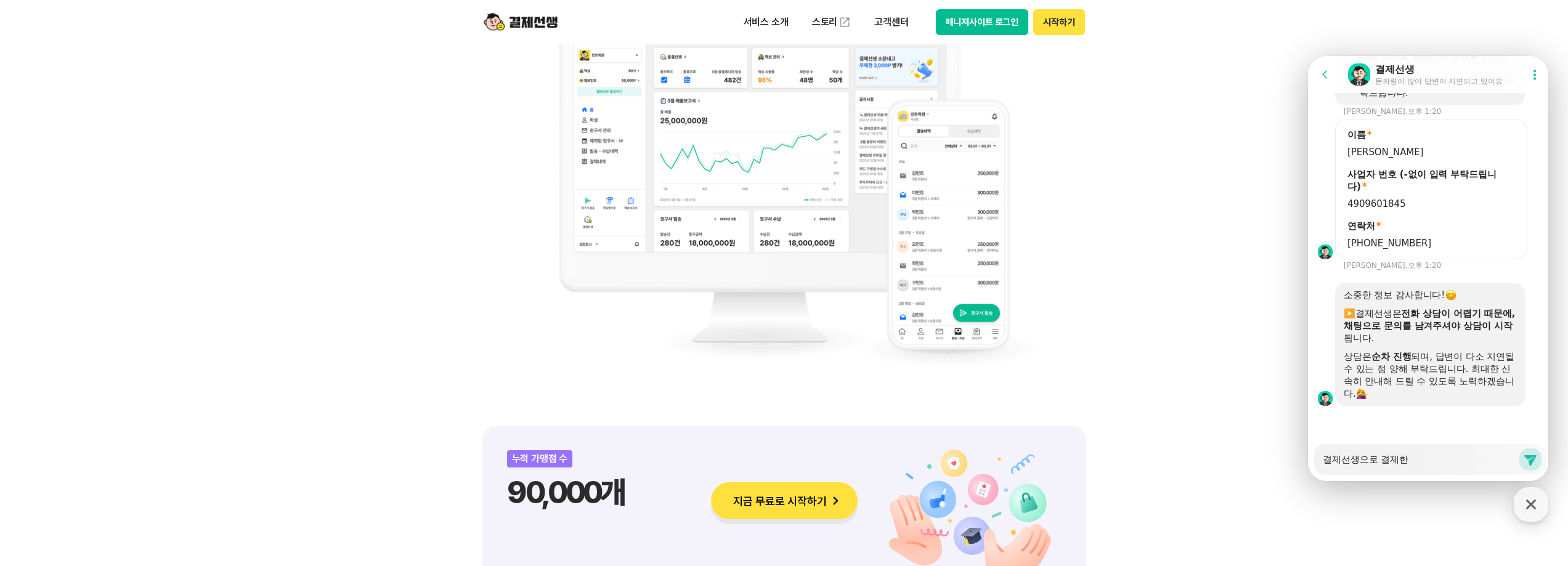
type textarea "결제선생으로 결제한"
type textarea "x"
type textarea "결제선생으로 결제한 ㄴ"
type textarea "x"
type textarea "결제선생으로 결제한 내"
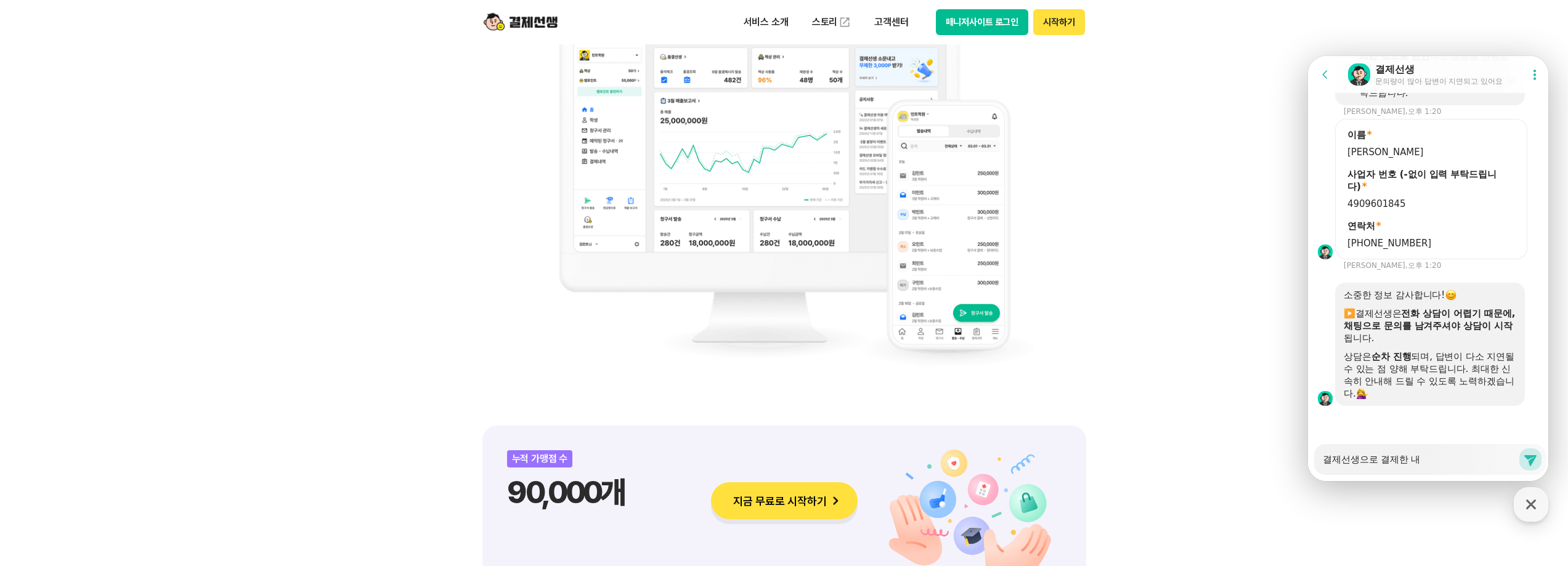
type textarea "x"
type textarea "결제선생으로 결제한 냉"
type textarea "x"
type textarea "결제선생으로 결제한 냉ㄱ"
type textarea "x"
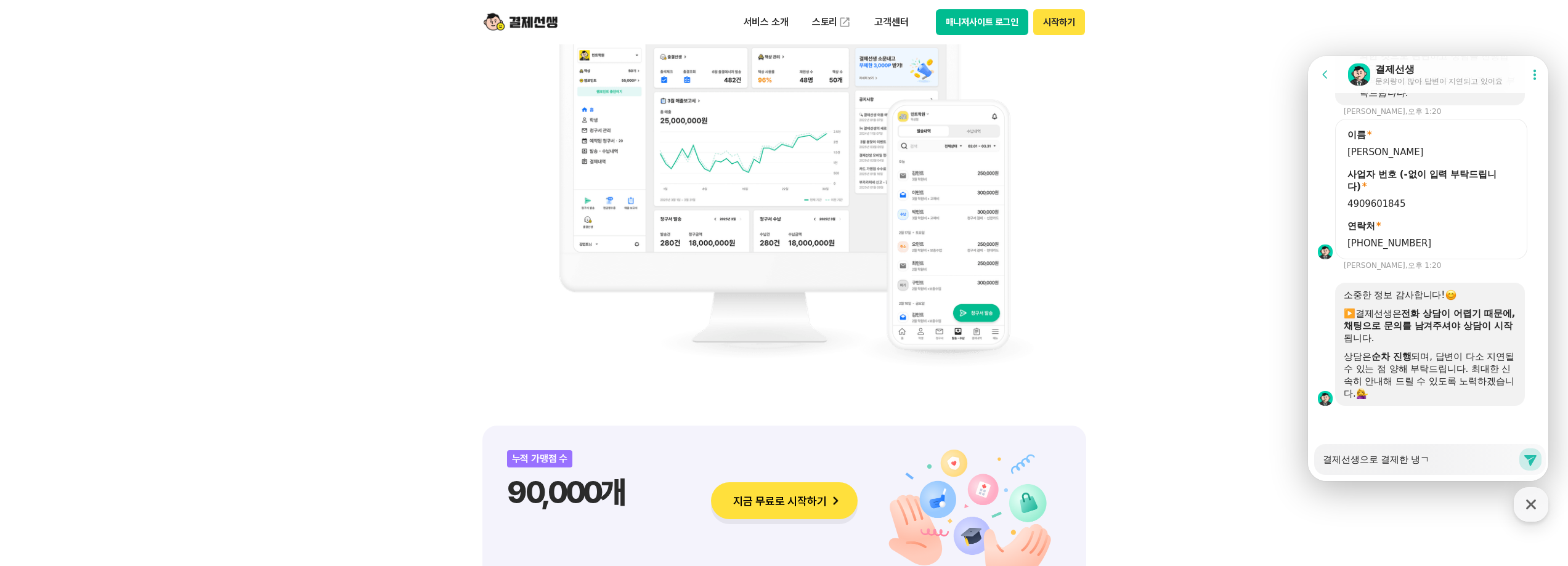
type textarea "결제선생으로 결제한 냉"
type textarea "x"
type textarea "결제선생으로 결제한"
type textarea "x"
type textarea "결제선생으로 결제한 ㄴ"
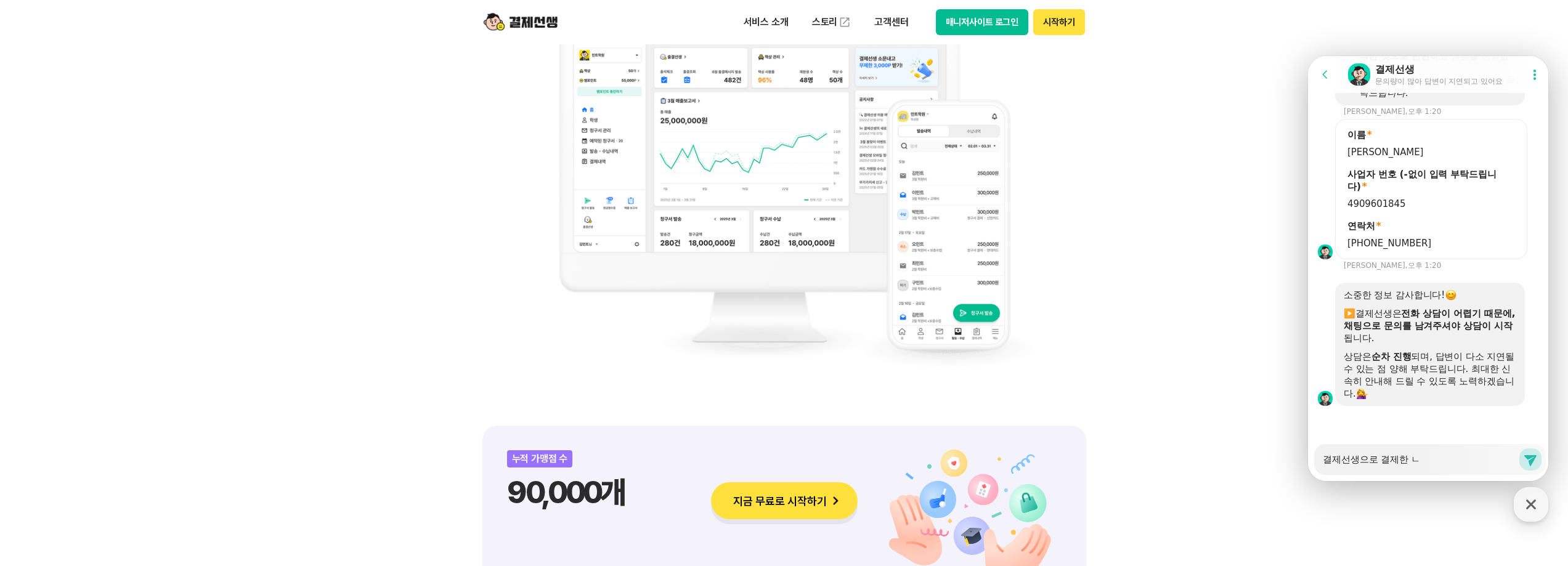
type textarea "x"
type textarea "결제선생으로 결제한 내"
type textarea "x"
type textarea "결제선생으로 결제한 냉"
type textarea "x"
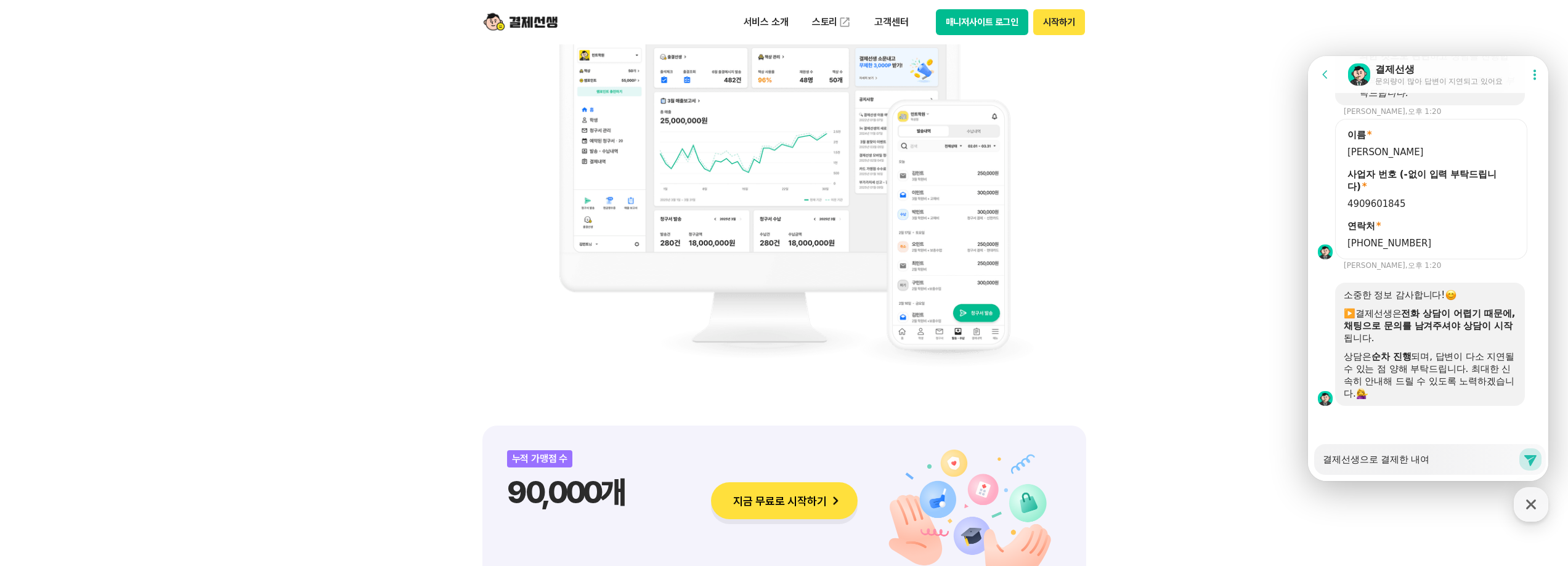
type textarea "결제선생으로 결제한 내역"
type textarea "x"
type textarea "결제선생으로 결제한 내역ㅇ"
type textarea "x"
type textarea "결제선생으로 결제한 내역으"
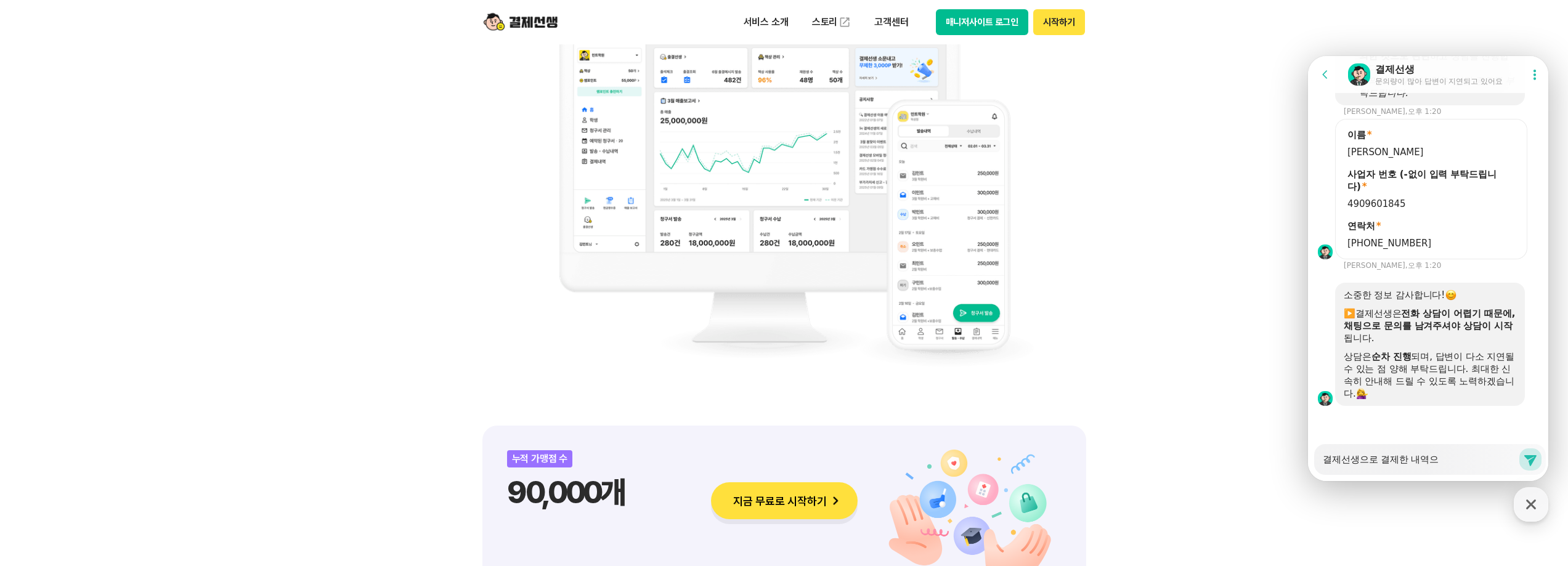
type textarea "x"
type textarea "결제선생으로 결제한 내역으로"
type textarea "x"
type textarea "결제선생으로 결제한 내역으로"
type textarea "x"
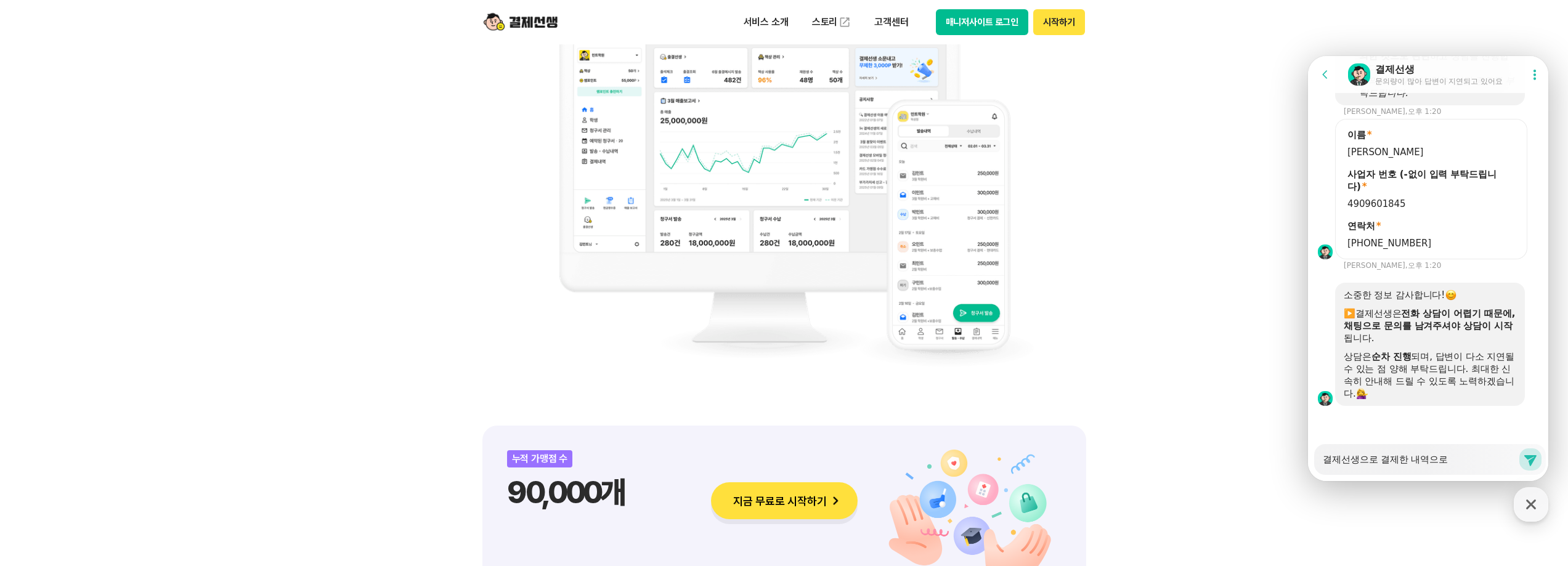
type textarea "결제선생으로 결제한 내역으로 ㅅ"
type textarea "x"
type textarea "결제선생으로 결제한 내역으로 스"
type textarea "x"
type textarea "결제선생으로 결제한 내역으로 슴"
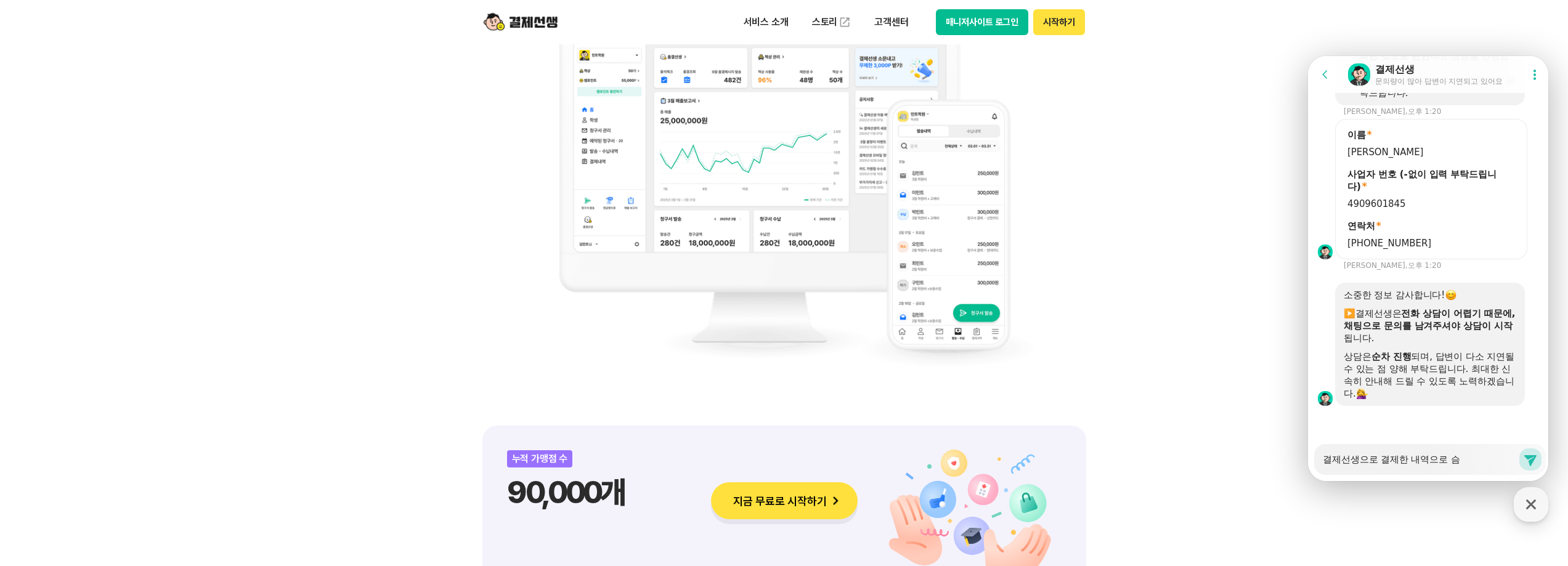
type textarea "x"
type textarea "결제선생으로 결제한 내역으로 스마"
type textarea "x"
type textarea "결제선생으로 결제한 내역으로 스맛"
type textarea "x"
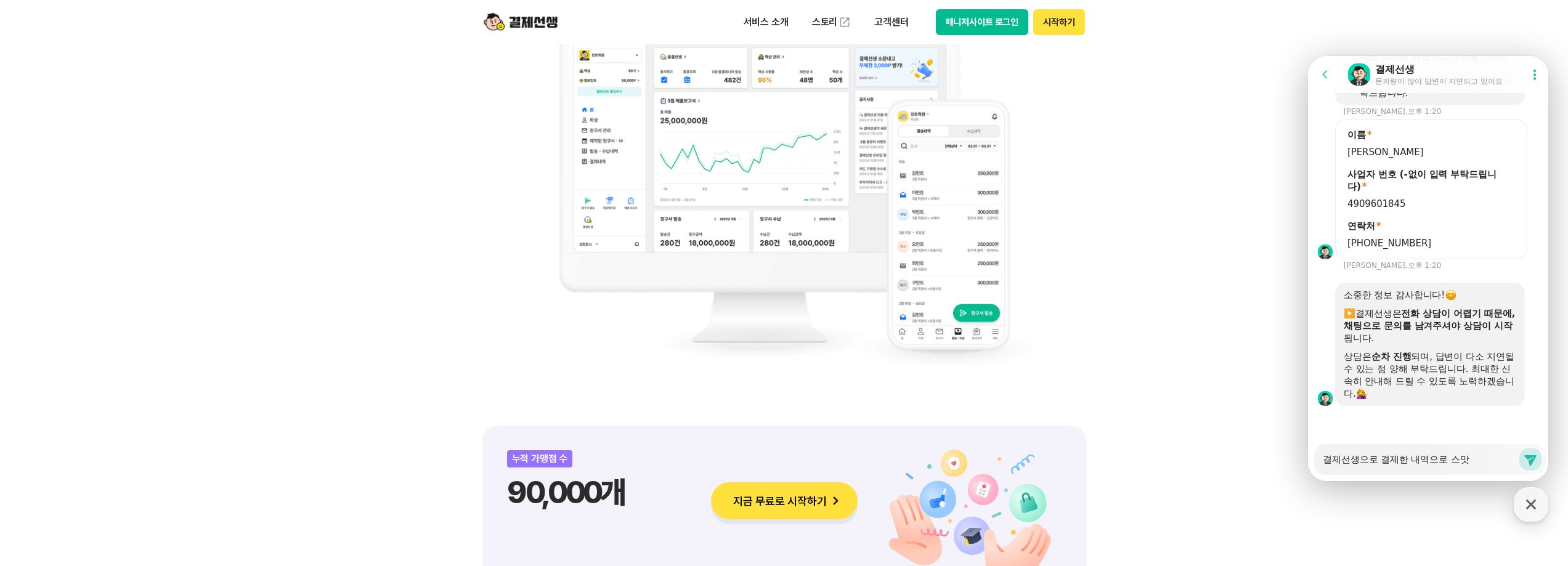
type textarea "결제선생으로 결제한 내역으로 스마스"
type textarea "x"
type textarea "결제선생으로 결제한 내역으로 스마슾"
type textarea "x"
type textarea "결제선생으로 결제한 내역으로 스마스프"
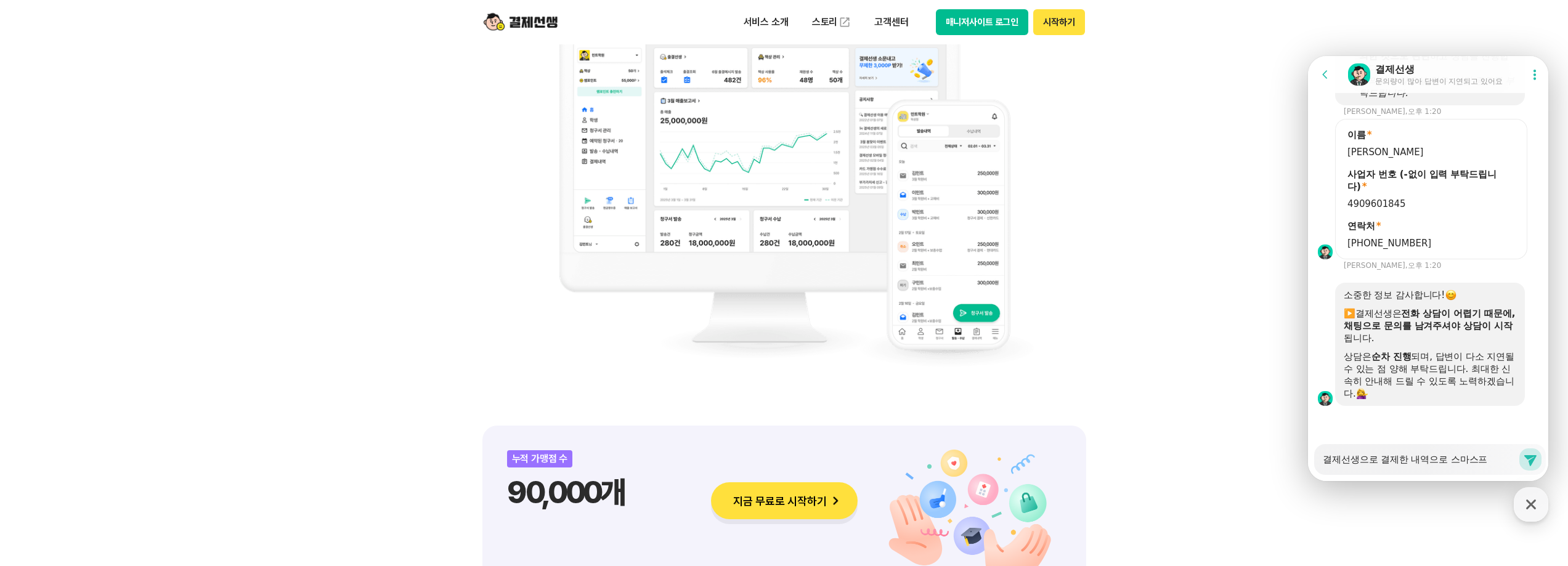
type textarea "x"
type textarea "결제선생으로 결제한 내역으로 스마스플"
type textarea "x"
type textarea "결제선생으로 결제한 내역으로 스마스플ㄹ"
type textarea "x"
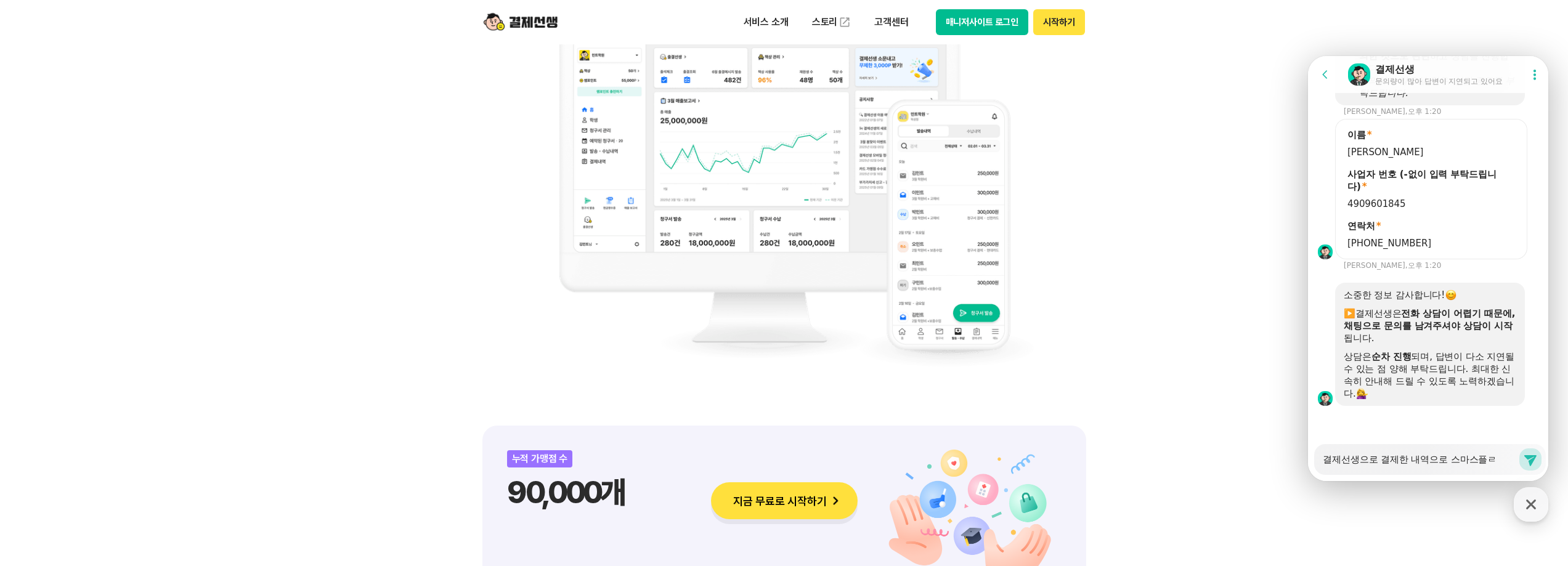
type textarea "결제선생으로 결제한 내역으로 스마스플레"
type textarea "x"
type textarea "결제선생으로 결제한 내역으로 스마스플렝"
type textarea "x"
type textarea "결제선생으로 결제한 내역으로 스마스플레이"
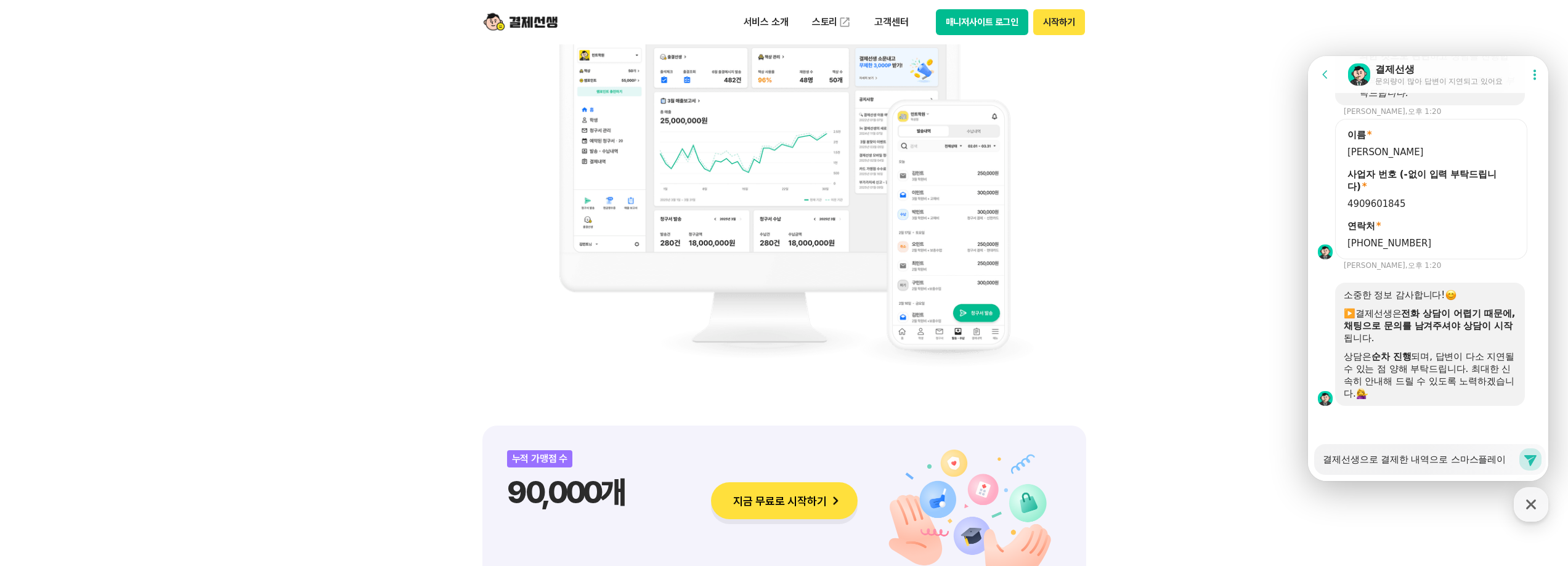
type textarea "x"
type textarea "결제선생으로 결제한 내역으로 스마스플레잇"
type textarea "x"
type textarea "결제선생으로 결제한 내역으로 스마스플레이스"
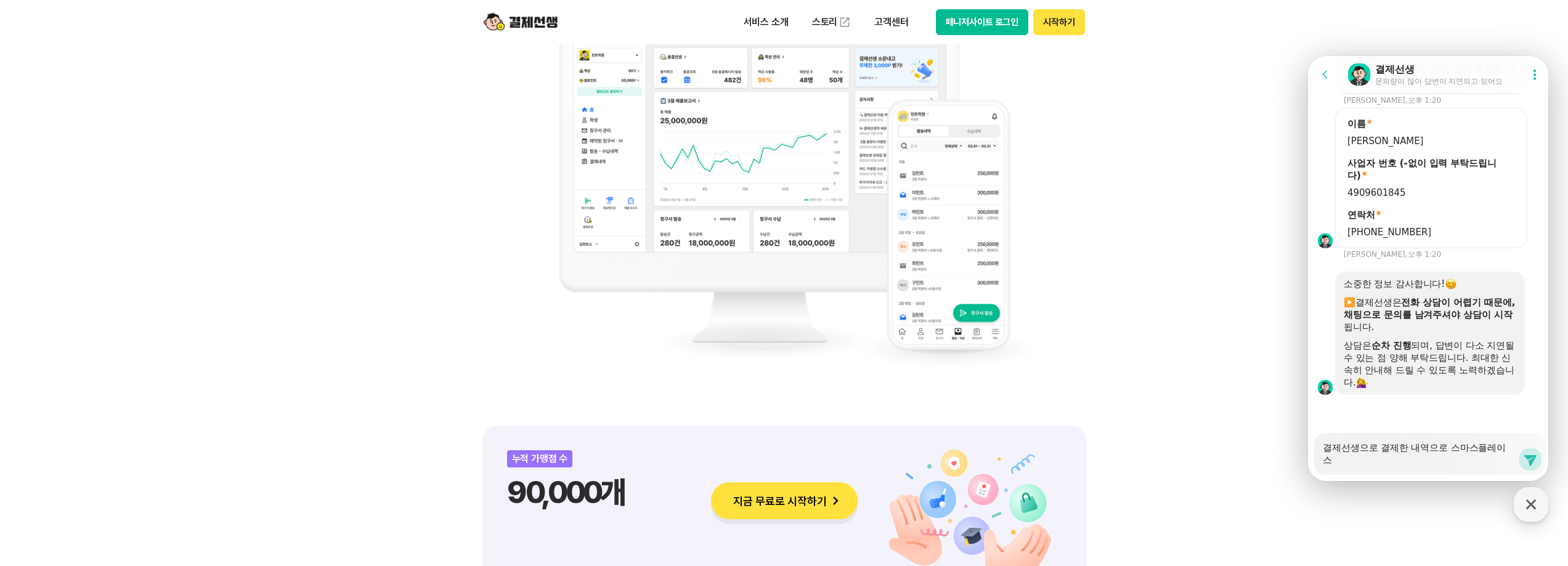
type textarea "x"
type textarea "결제선생으로 결제한 내역으로 스마스플레이승"
type textarea "x"
type textarea "결제선생으로 결제한 내역으로 스마스플레이스에"
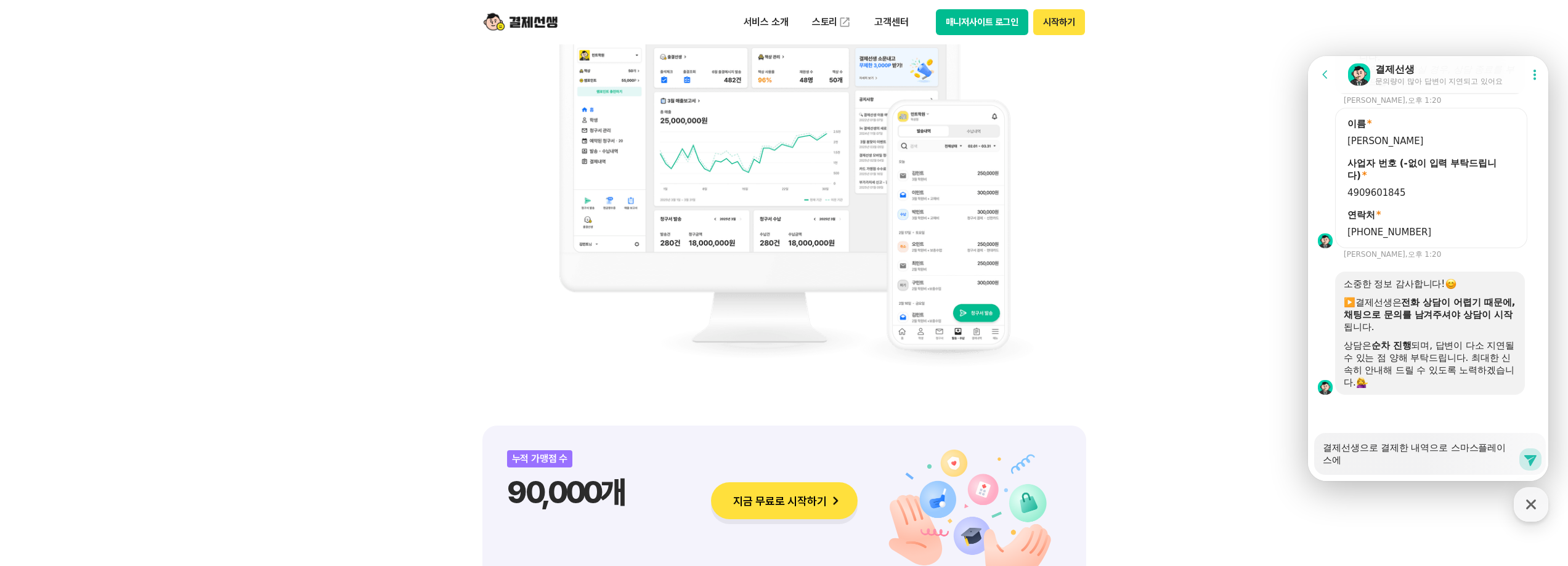
type textarea "x"
type textarea "결제선생으로 결제한 내역으로 스마스플레이스에"
type textarea "x"
type textarea "결제선생으로 결제한 내역으로 스마스플레이스에 ㅂ"
type textarea "x"
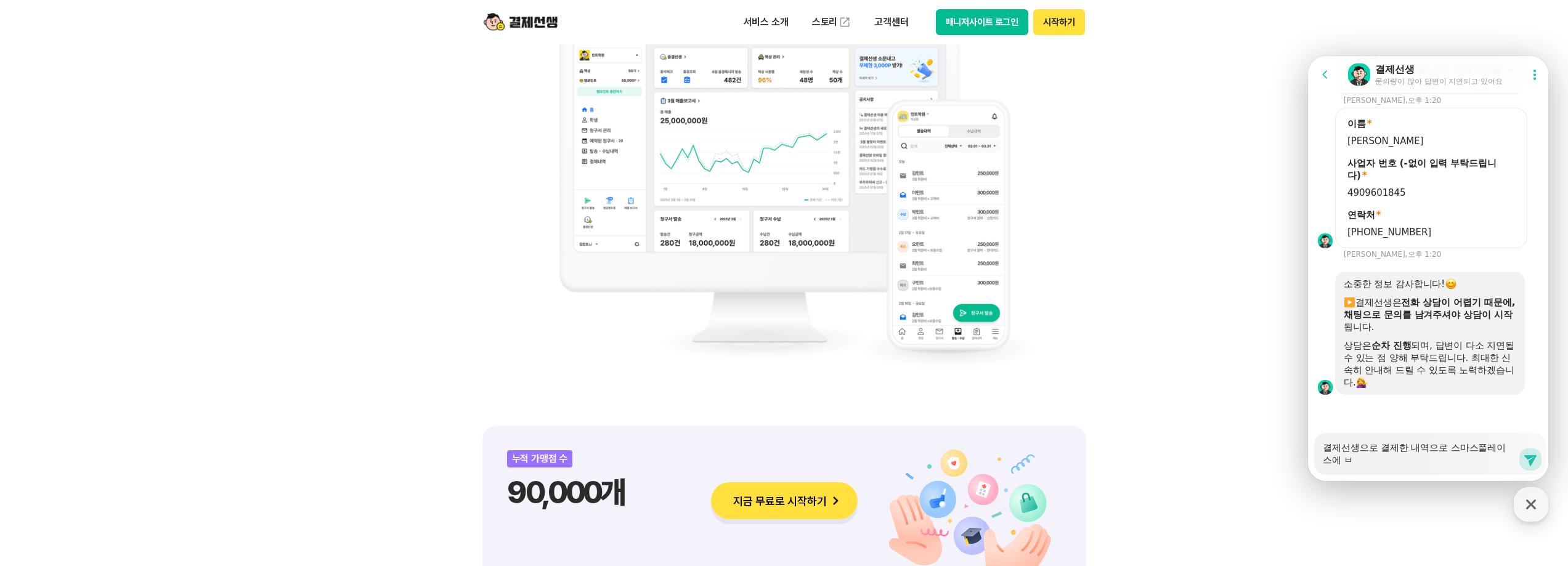
type textarea "결제선생으로 결제한 내역으로 스마스플레이스에 바"
type textarea "x"
type textarea "결제선생으로 결제한 내역으로 스마스플레이스에 방"
type textarea "x"
type textarea "결제선생으로 결제한 내역으로 스마스플레이스에 방ㅁ"
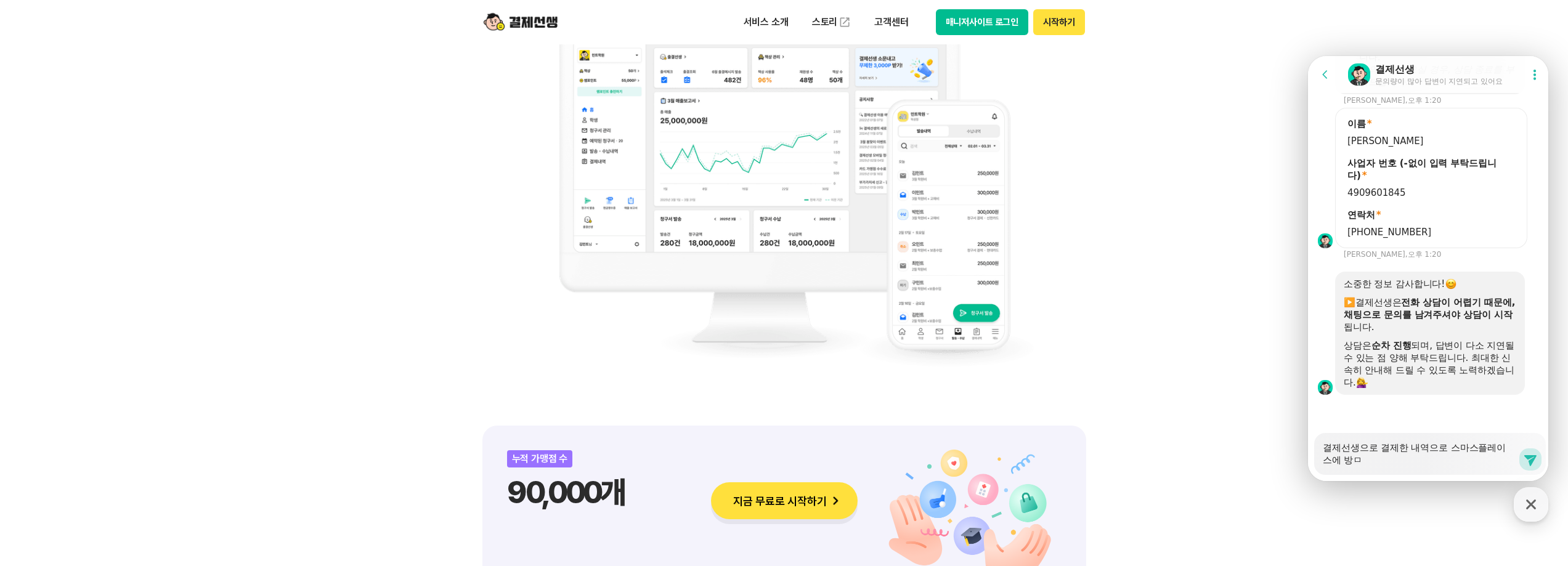
type textarea "x"
type textarea "결제선생으로 결제한 내역으로 스마스플레이스에 방무"
type textarea "x"
type textarea "결제선생으로 결제한 내역으로 스마스플레이스에 방문"
type textarea "x"
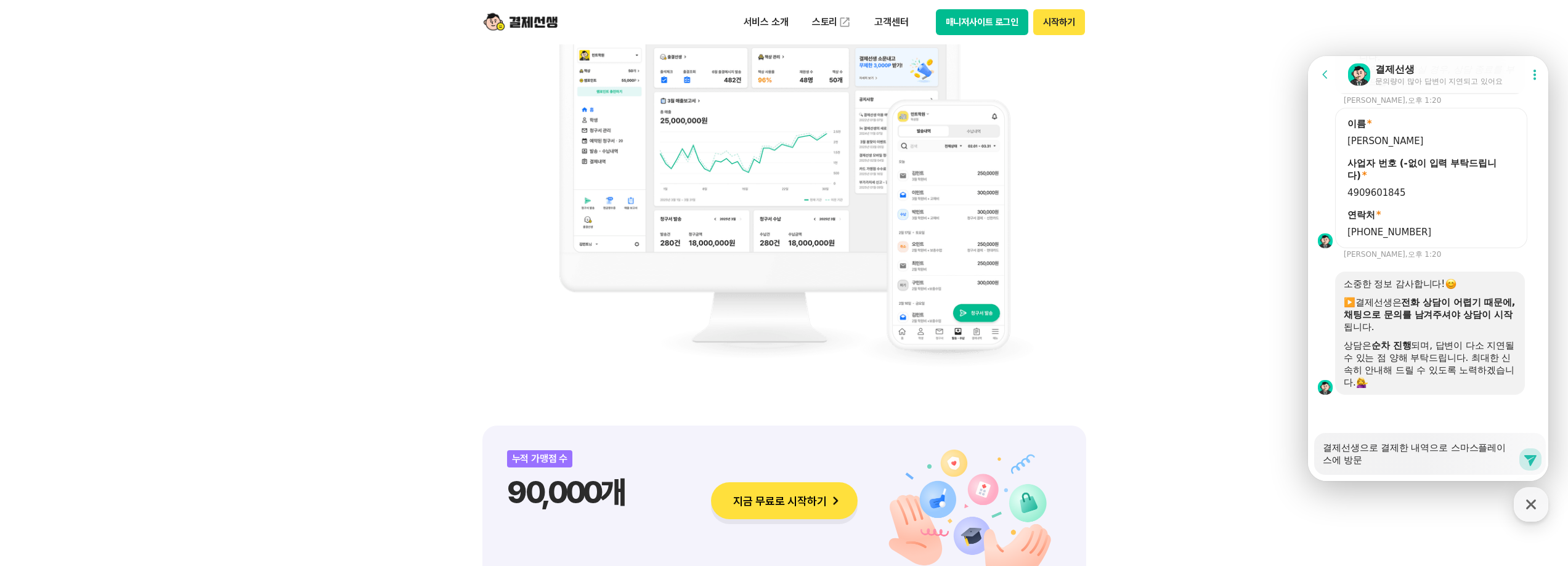
type textarea "결제선생으로 결제한 내역으로 스마스플레이스에 방묹"
type textarea "x"
type textarea "결제선생으로 결제한 내역으로 스마스플레이스에 방문자"
type textarea "x"
type textarea "결제선생으로 결제한 내역으로 스마스플레이스에 방문자"
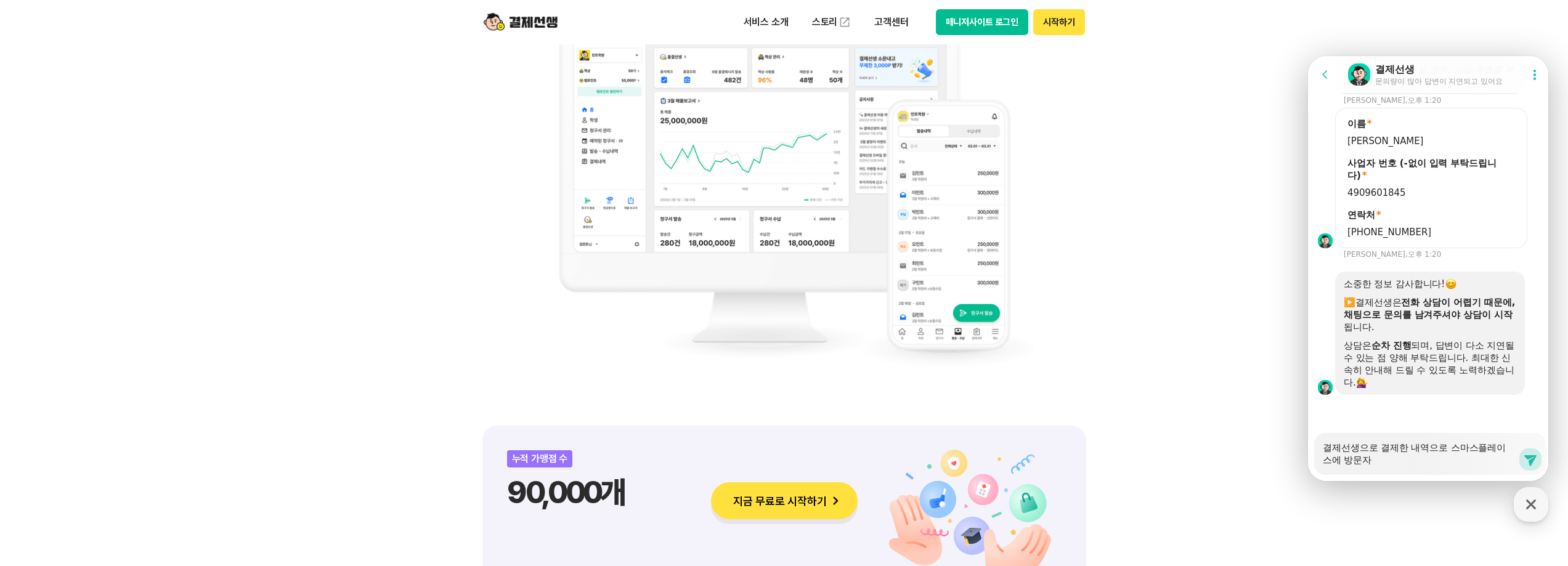
type textarea "x"
type textarea "결제선생으로 결제한 내역으로 스마스플레이스에 방문자 ㄹ"
type textarea "x"
type textarea "결제선생으로 결제한 내역으로 스마스플레이스에 방문자 [PERSON_NAME]"
type textarea "x"
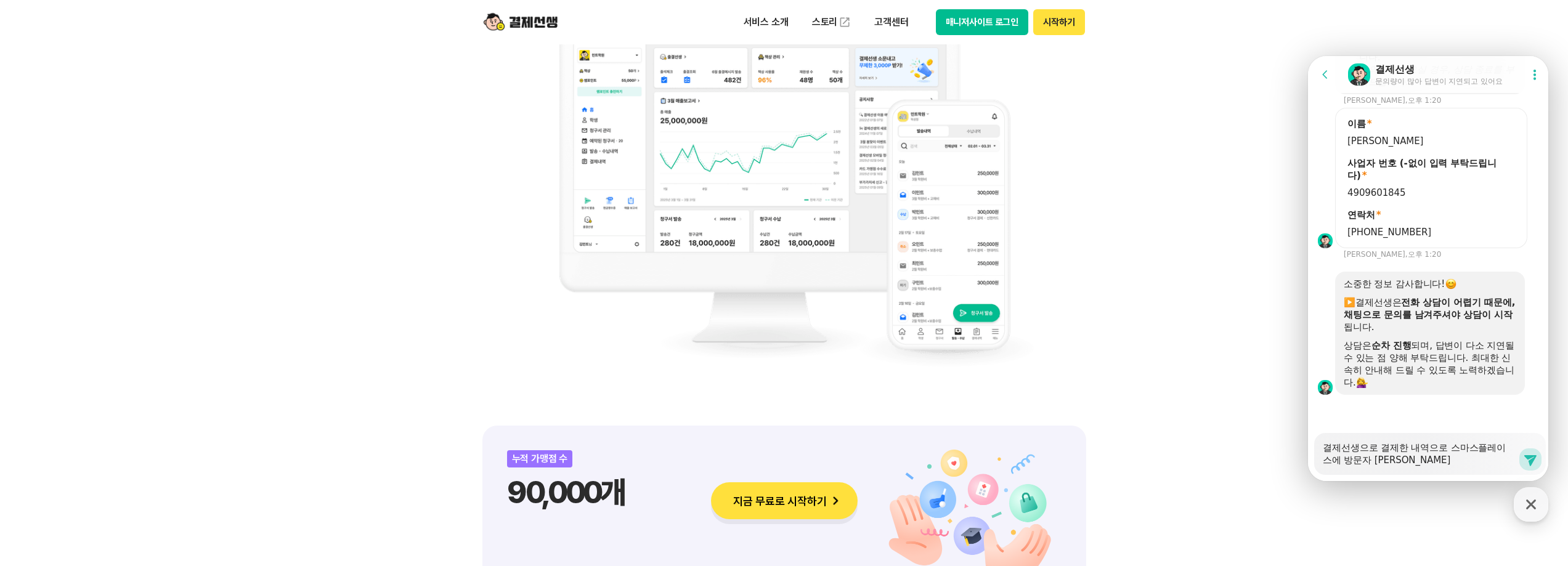
type textarea "결제선생으로 결제한 내역으로 스마스플레이스에 방문자 립"
type textarea "x"
type textarea "결제선생으로 결제한 내역으로 스마스플레이스에 방문자 리뷰"
type textarea "x"
type textarea "결제선생으로 결제한 내역으로 스마스플레이스에 방문자 리뷸"
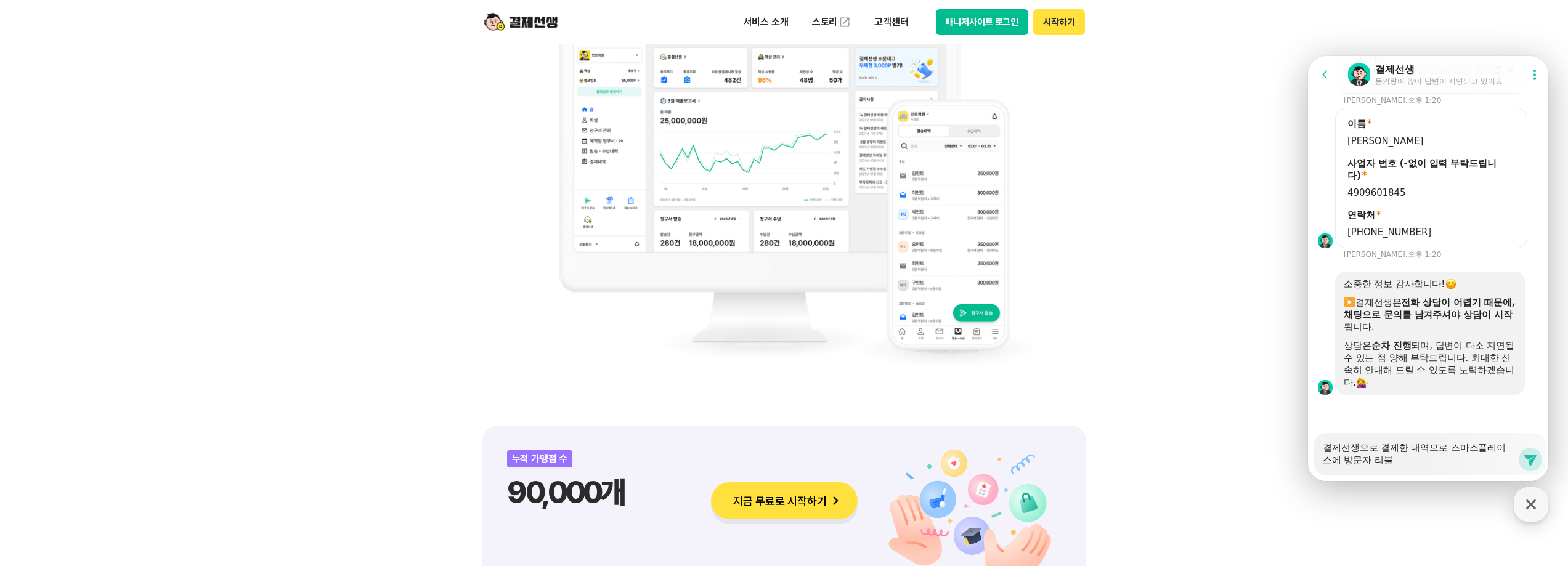
type textarea "x"
type textarea "결제선생으로 결제한 내역으로 스마스플레이스에 방문자 리뷰르"
type textarea "x"
type textarea "결제선생으로 결제한 내역으로 스마스플레이스에 방문자 리뷰를"
type textarea "x"
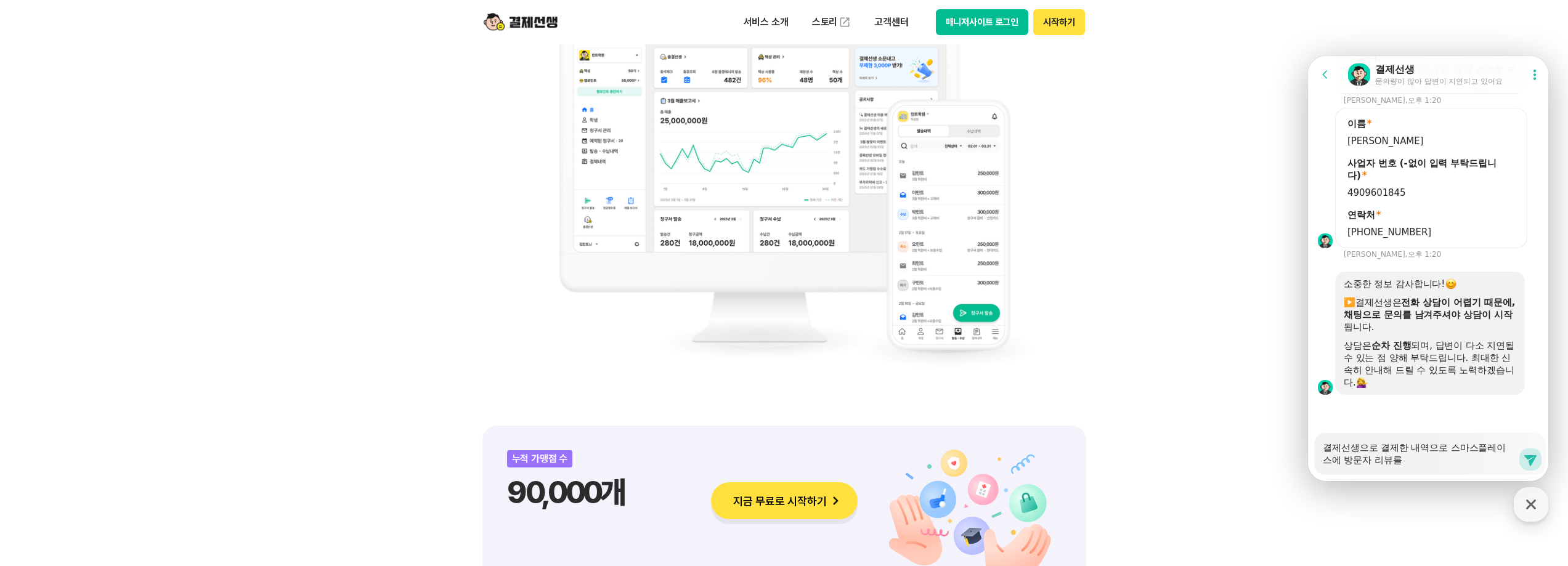
type textarea "결제선생으로 결제한 내역으로 스마스플레이스에 방문자 리뷰를"
type textarea "x"
type textarea "결제선생으로 결제한 내역으로 스마스플레이스에 방문자 리뷰를 ㅈ"
type textarea "x"
type textarea "결제선생으로 결제한 내역으로 스마스플레이스에 방문자 리뷰를 자"
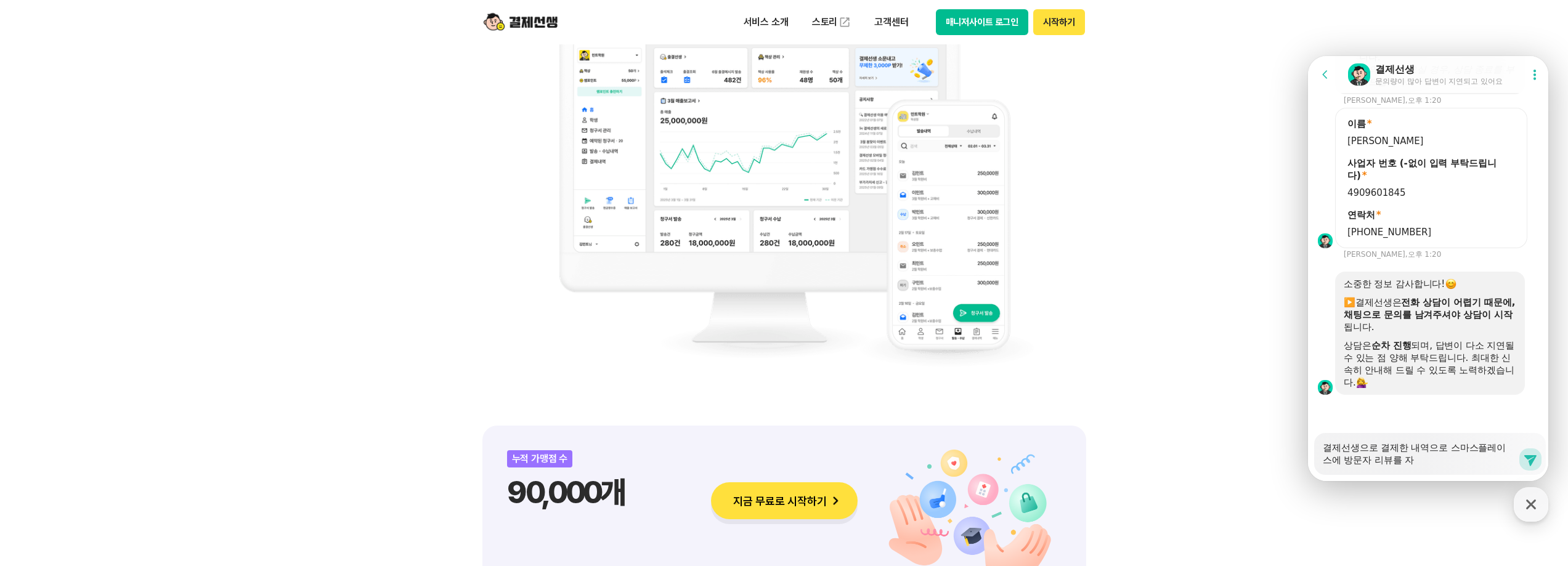
type textarea "x"
type textarea "결제선생으로 결제한 내역으로 스마스플레이스에 방문자 리뷰를 작"
type textarea "x"
type textarea "결제선생으로 결제한 내역으로 스마스플레이스에 방문자 리뷰를 잓"
type textarea "x"
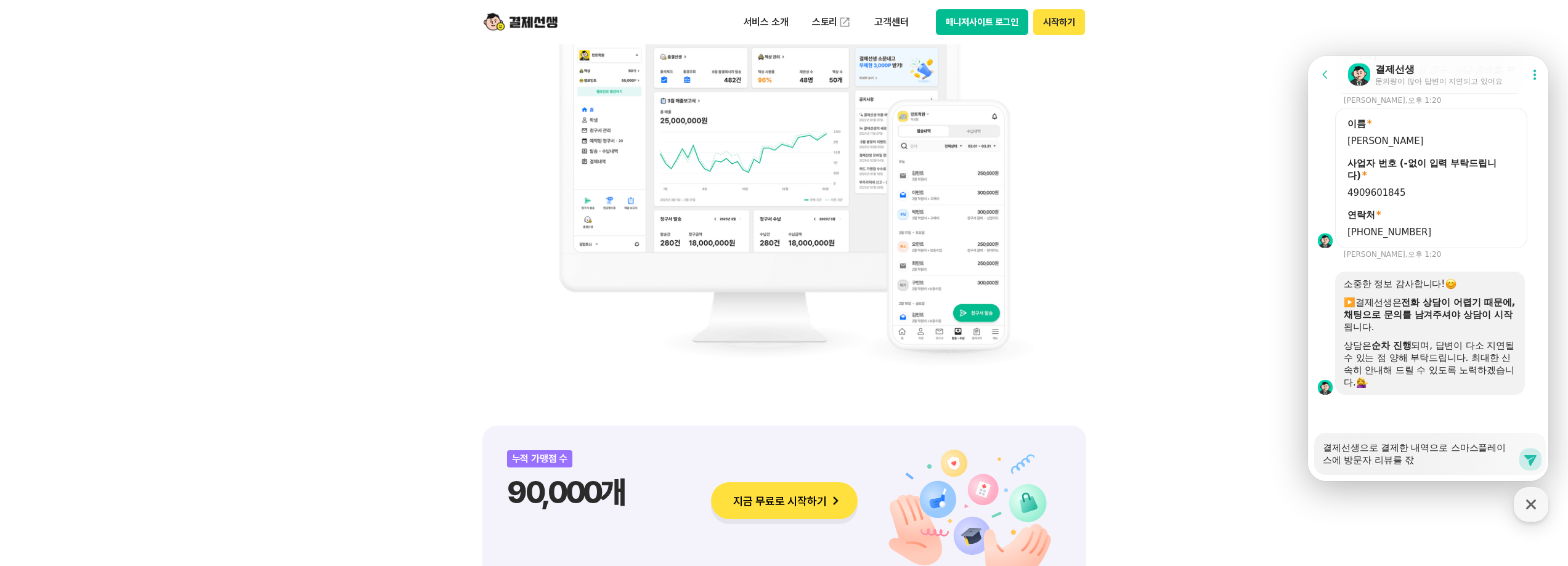
type textarea "결제선생으로 결제한 내역으로 스마스플레이스에 방문자 리뷰를 작서"
type textarea "x"
type textarea "결제선생으로 결제한 내역으로 스마스플레이스에 방문자 리뷰를 작성"
type textarea "x"
type textarea "결제선생으로 결제한 내역으로 스마스플레이스에 방문자 리뷰를 작성ㅎ"
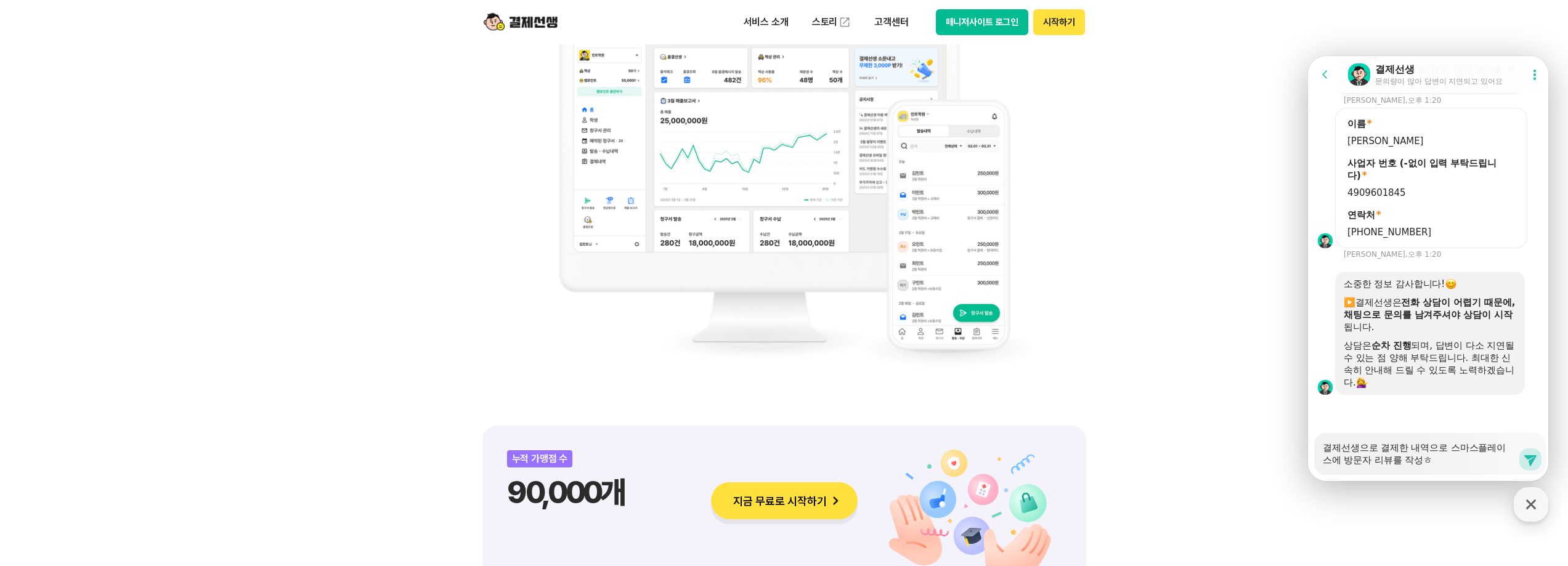
type textarea "x"
type textarea "결제선생으로 결제한 내역으로 스마스플레이스에 방문자 리뷰를 작성하"
type textarea "x"
type textarea "결제선생으로 결제한 내역으로 스마스플레이스에 방문자 리뷰를 작성할"
type textarea "x"
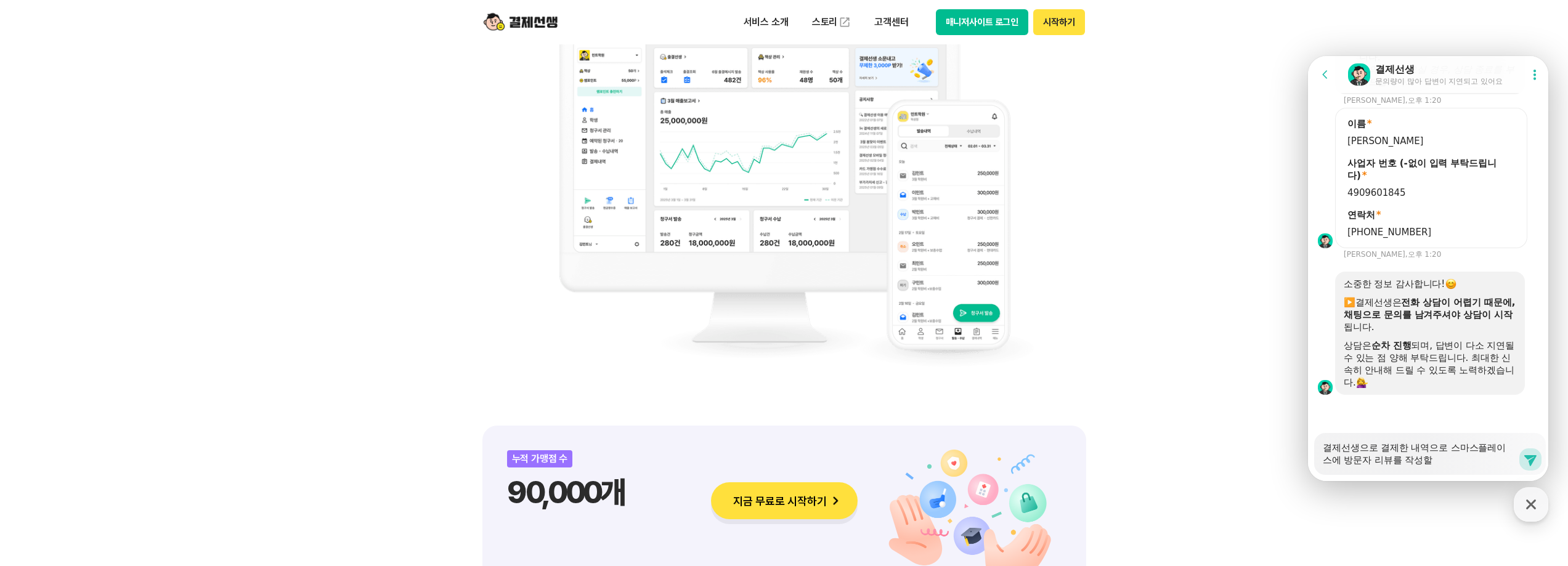
type textarea "결제선생으로 결제한 내역으로 스마스플레이스에 방문자 리뷰를 작성할"
type textarea "x"
type textarea "결제선생으로 결제한 내역으로 스마스플레이스에 방문자 리뷰를 작성할 ㅅ"
type textarea "x"
type textarea "결제선생으로 결제한 내역으로 스마스플레이스에 방문자 리뷰를 작성할 수"
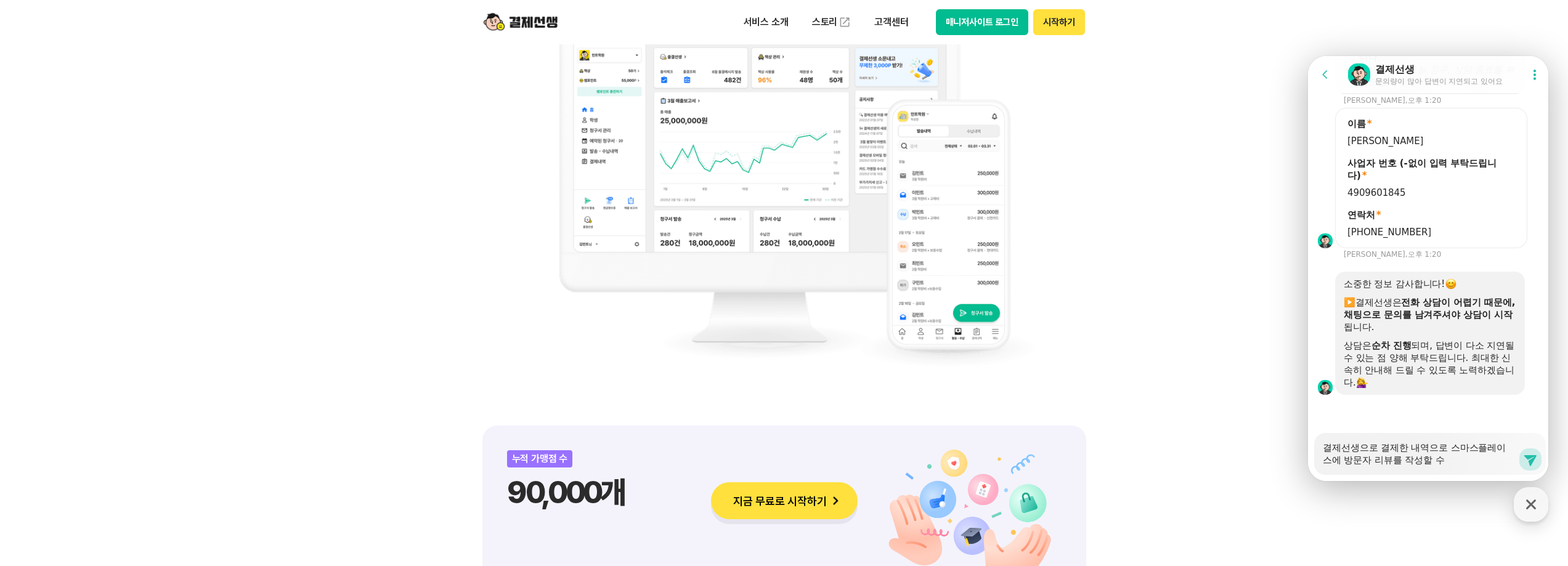
type textarea "x"
type textarea "결제선생으로 결제한 내역으로 스마스플레이스에 방문자 리뷰를 작성할 수 ㅇ"
type textarea "x"
type textarea "결제선생으로 결제한 내역으로 스마스플레이스에 방문자 리뷰를 작성할 수 이"
type textarea "x"
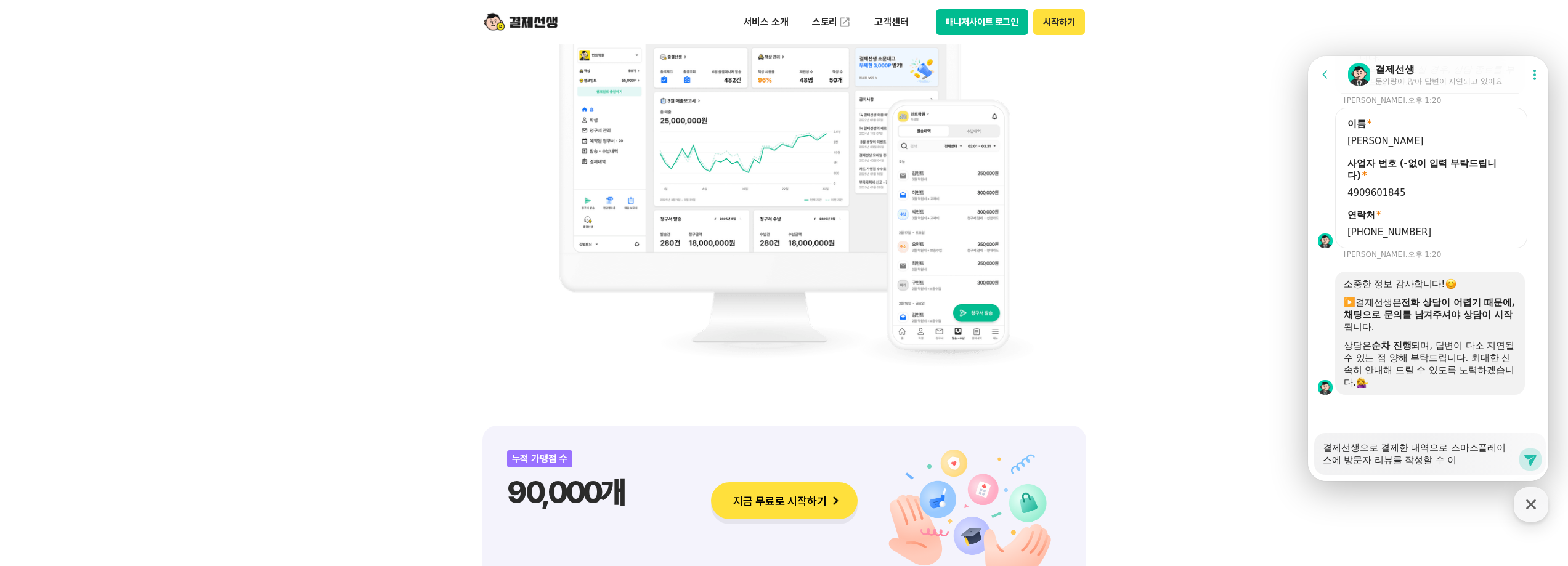
type textarea "결제선생으로 결제한 내역으로 스마스플레이스에 방문자 리뷰를 작성할 수 있"
type textarea "x"
type textarea "결제선생으로 결제한 내역으로 스마스플레이스에 방문자 리뷰를 작성할 수 있ㄴ"
type textarea "x"
type textarea "결제선생으로 결제한 내역으로 스마스플레이스에 방문자 리뷰를 작성할 수 있느"
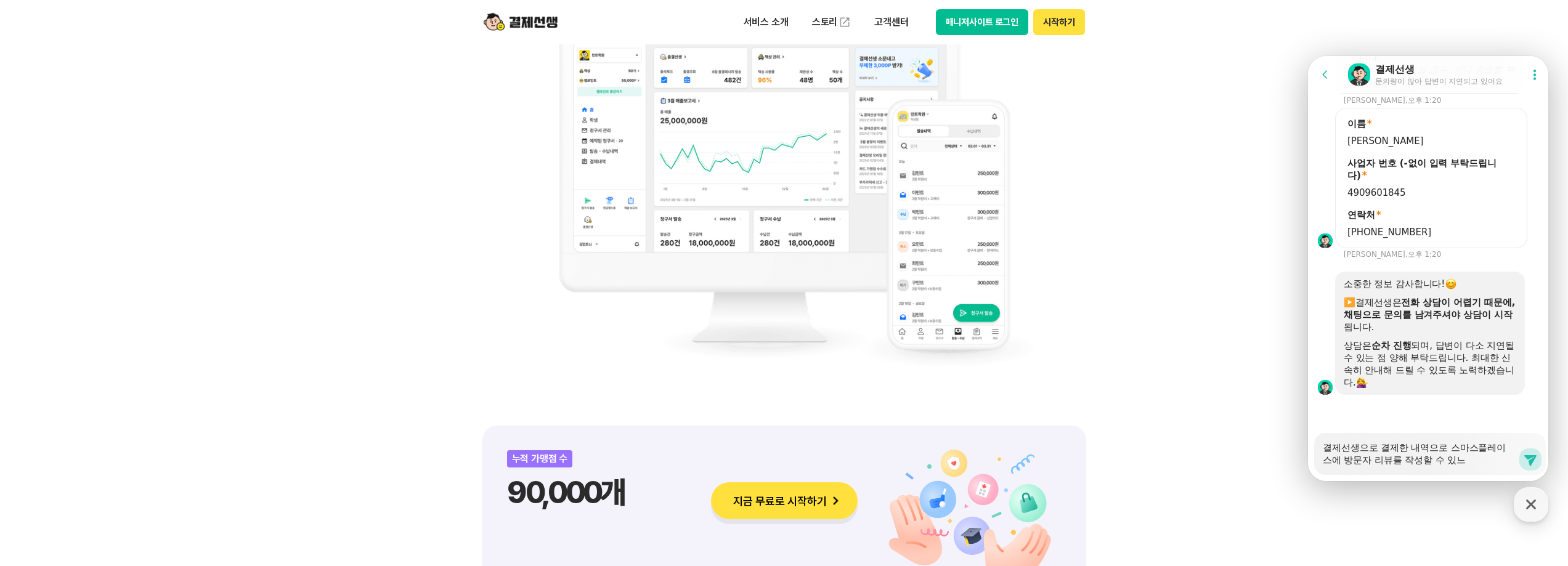
type textarea "x"
type textarea "결제선생으로 결제한 내역으로 스마스플레이스에 방문자 리뷰를 작성할 수 있는"
type textarea "x"
type textarea "결제선생으로 결제한 내역으로 스마스플레이스에 방문자 리뷰를 작성할 수 있는"
type textarea "x"
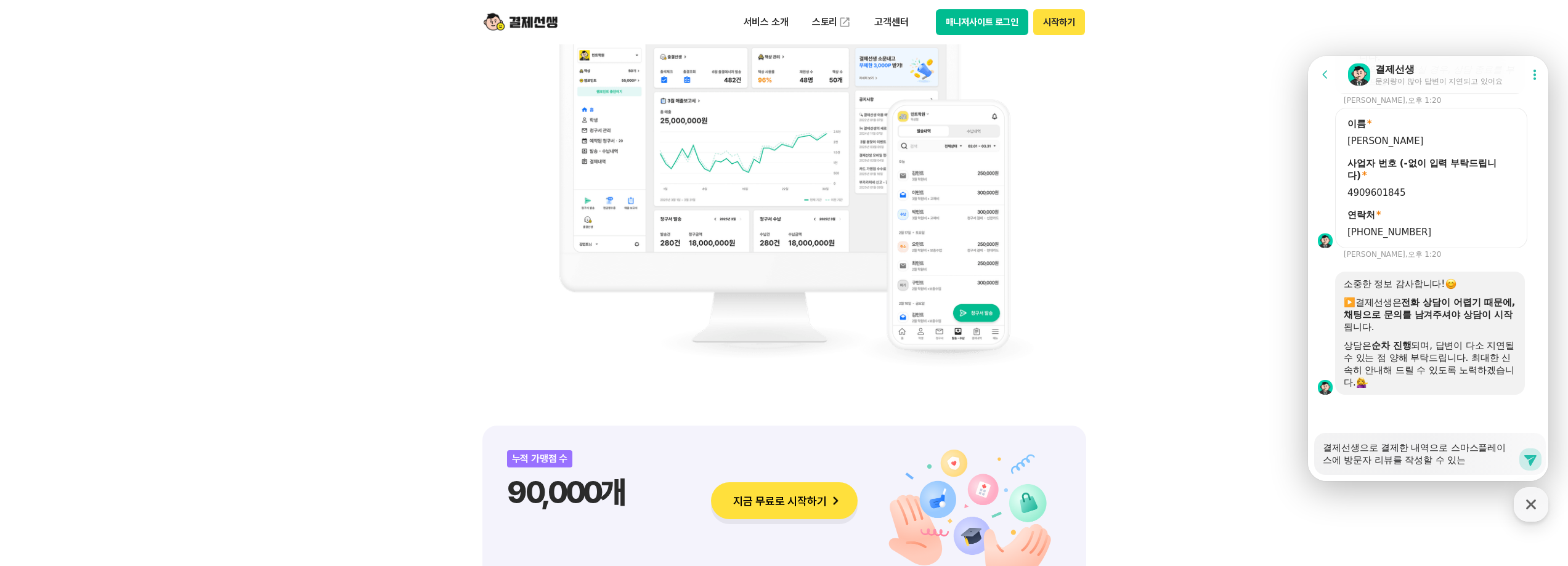
type textarea "결제선생으로 결제한 내역으로 스마스플레이스에 방문자 리뷰를 작성할 수 있는 ㅂ"
type textarea "x"
type textarea "결제선생으로 결제한 내역으로 스마스플레이스에 방문자 리뷰를 작성할 수 있는 방"
type textarea "x"
type textarea "결제선생으로 결제한 내역으로 스마스플레이스에 방문자 리뷰를 작성할 수 있는 방ㅂ"
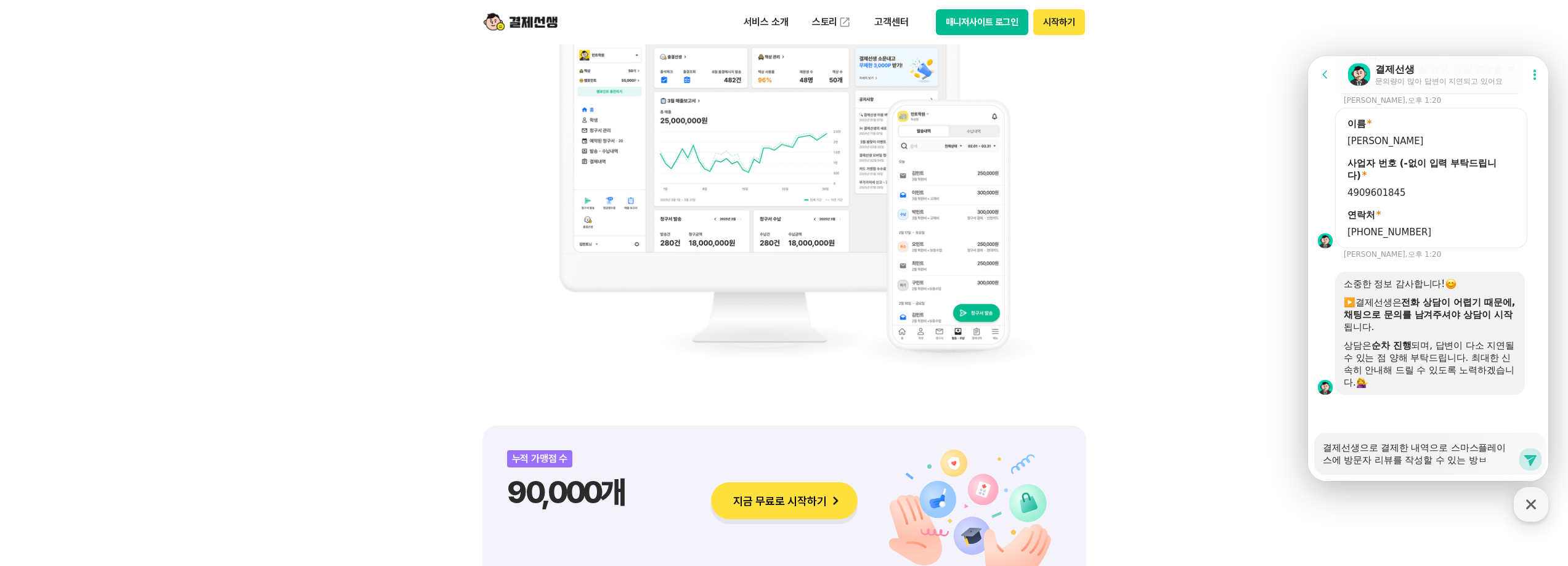
type textarea "x"
type textarea "결제선생으로 결제한 내역으로 스마스플레이스에 방문자 리뷰를 작성할 수 있는 방버"
type textarea "x"
type textarea "결제선생으로 결제한 내역으로 스마스플레이스에 방문자 리뷰를 작성할 수 있는 방법"
type textarea "x"
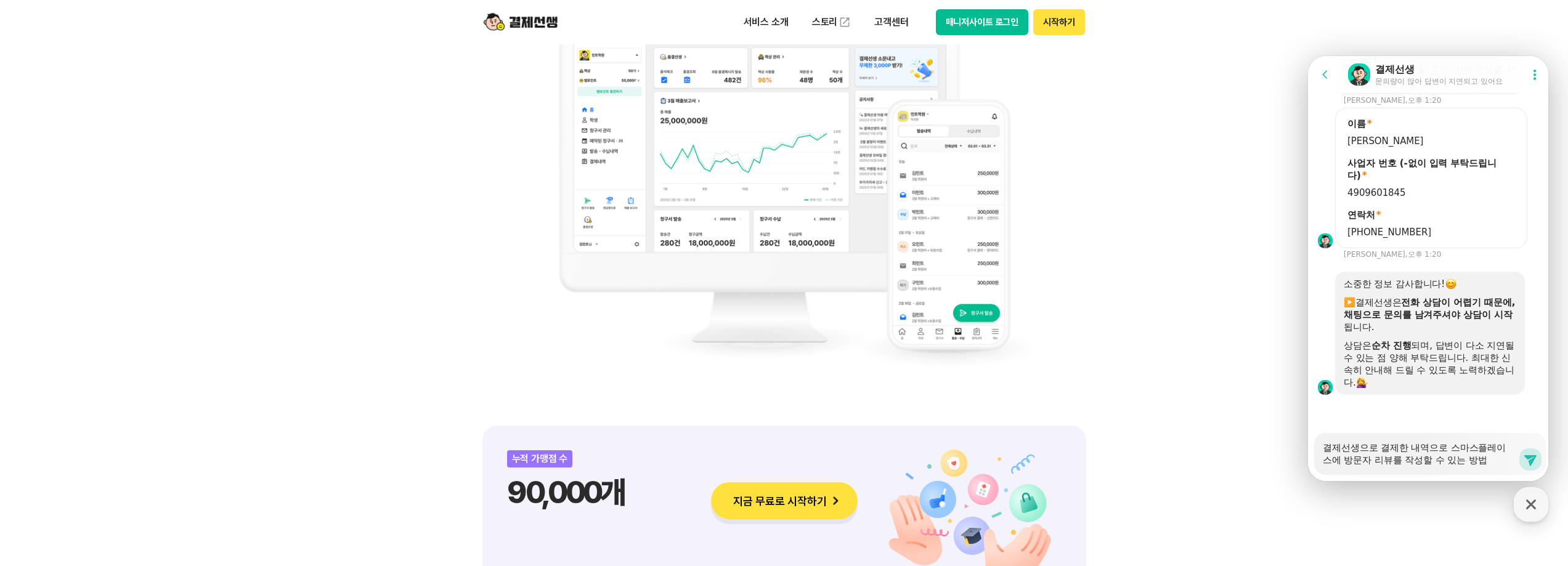
type textarea "결제선생으로 결제한 내역으로 스마스플레이스에 방문자 리뷰를 작성할 수 있는 방법ㅇ"
type textarea "x"
type textarea "결제선생으로 결제한 내역으로 스마스플레이스에 방문자 리뷰를 작성할 수 있는 방법으"
type textarea "x"
type textarea "결제선생으로 결제한 내역으로 스마스플레이스에 방문자 리뷰를 작성할 수 있는 방법을"
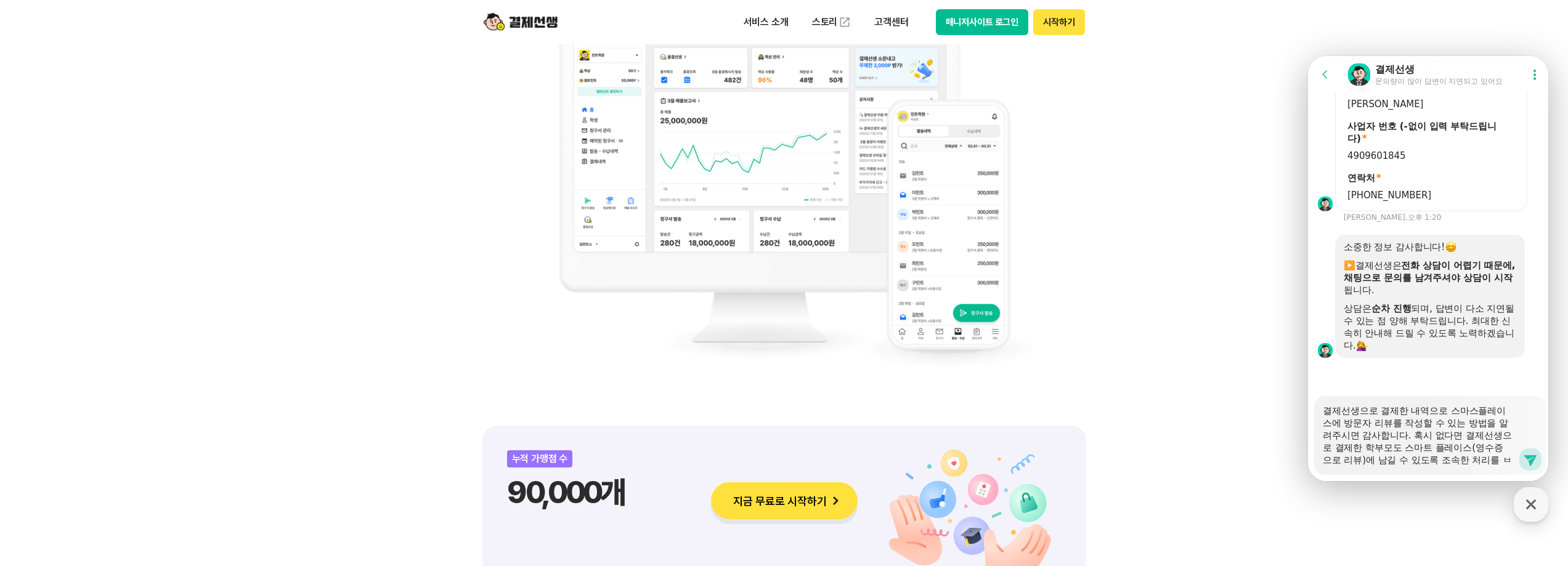
scroll to position [12, 0]
click at [1523, 464] on icon at bounding box center [1531, 460] width 15 height 15
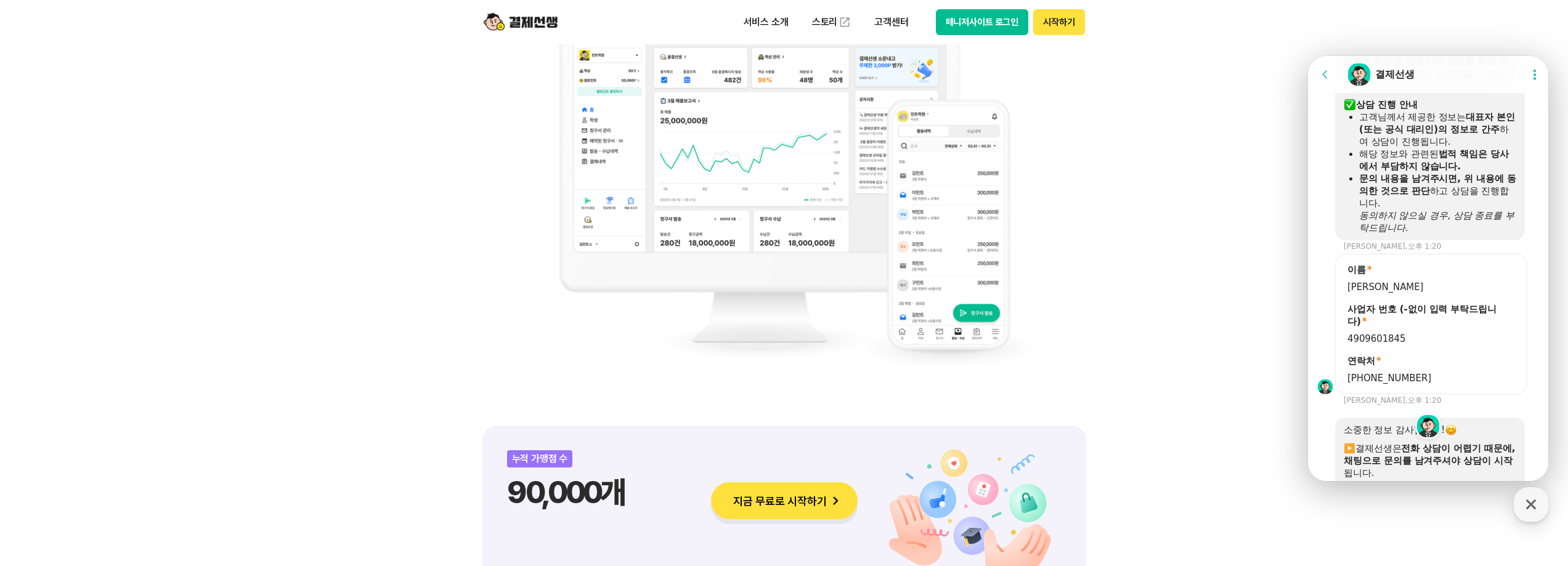
scroll to position [750, 0]
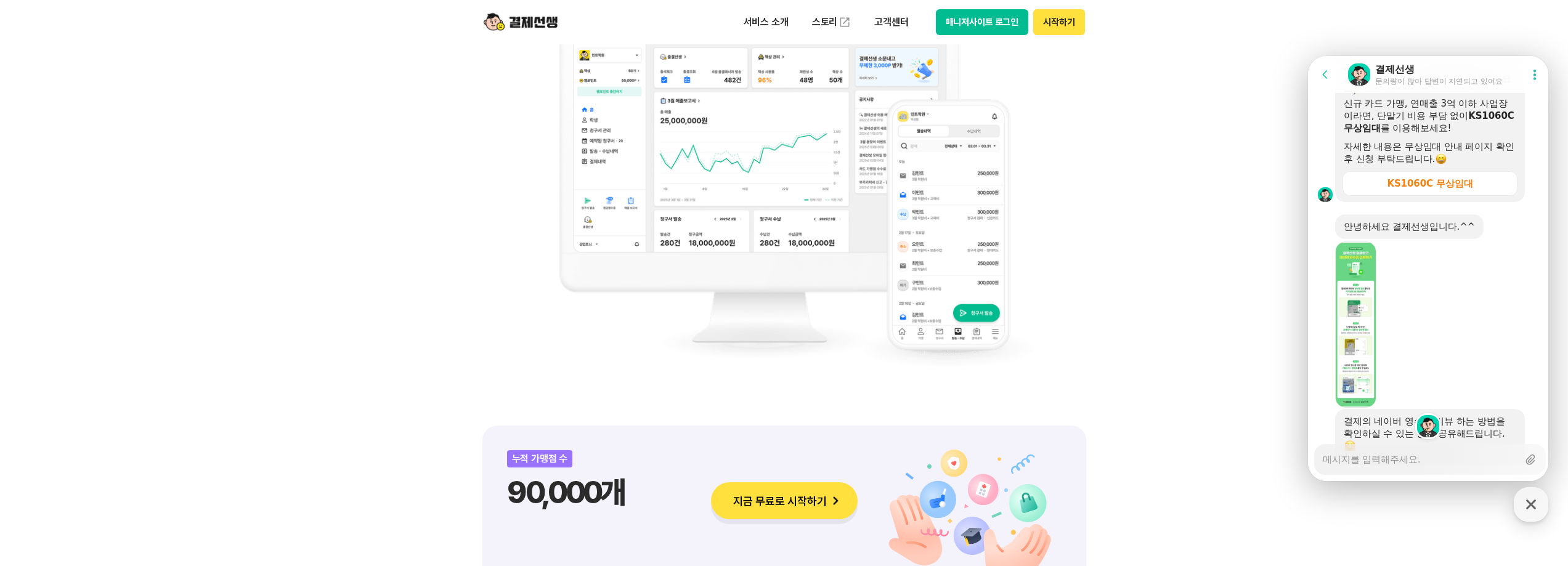
scroll to position [1906, 0]
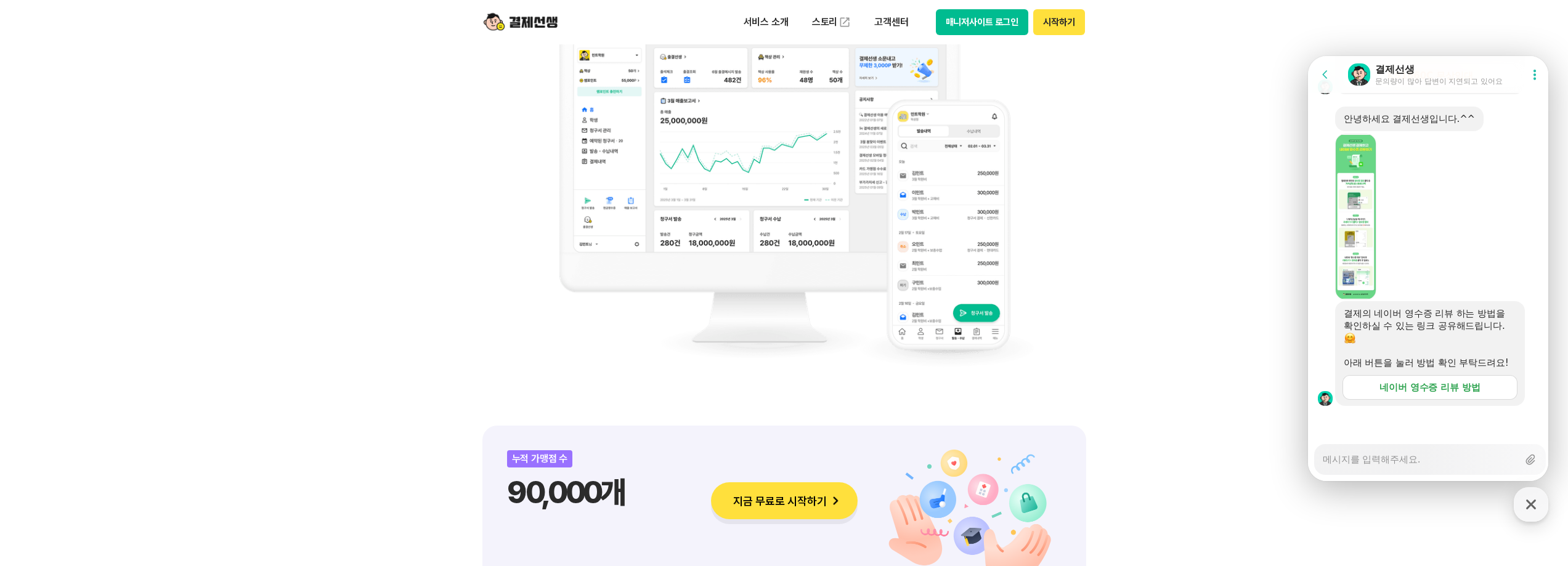
click at [1447, 389] on div "네이버 영수증 리뷰 방법" at bounding box center [1430, 387] width 101 height 13
